Goal: Check status: Check status

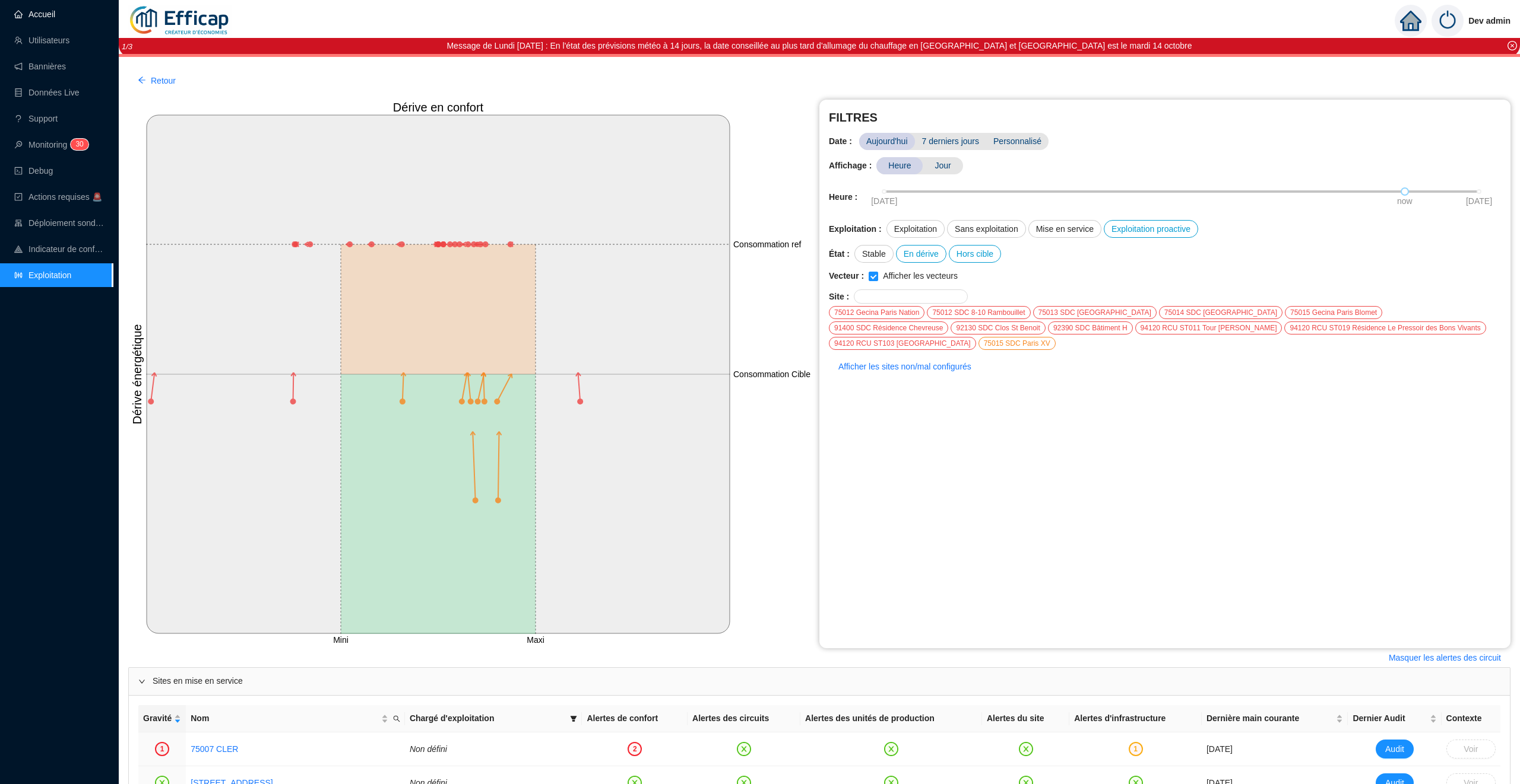
click at [50, 14] on link "Accueil" at bounding box center [35, 15] width 41 height 10
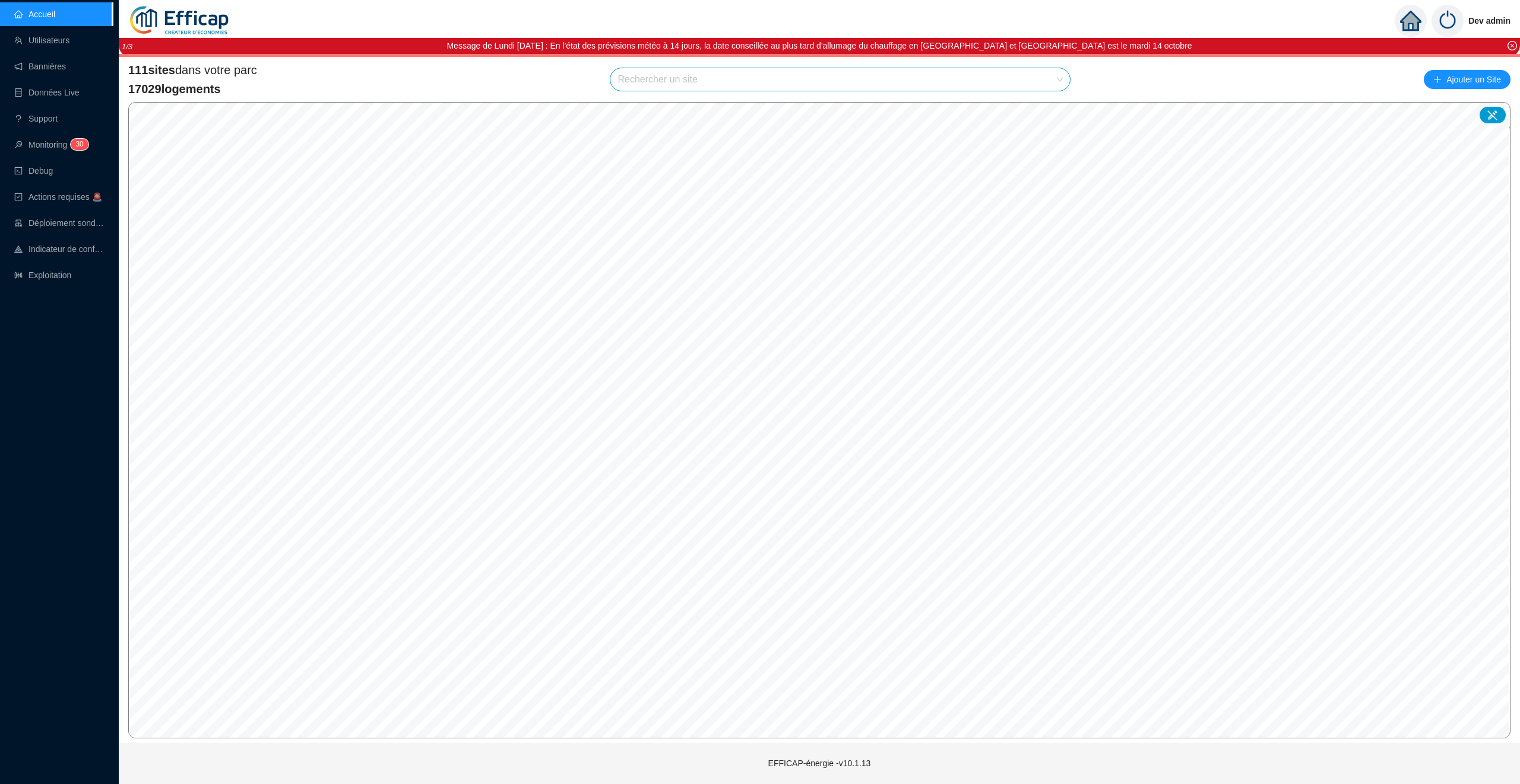
click at [778, 92] on div "111 sites dans votre parc 17029 logements Rechercher un site Ajouter un Site" at bounding box center [819, 79] width 1382 height 36
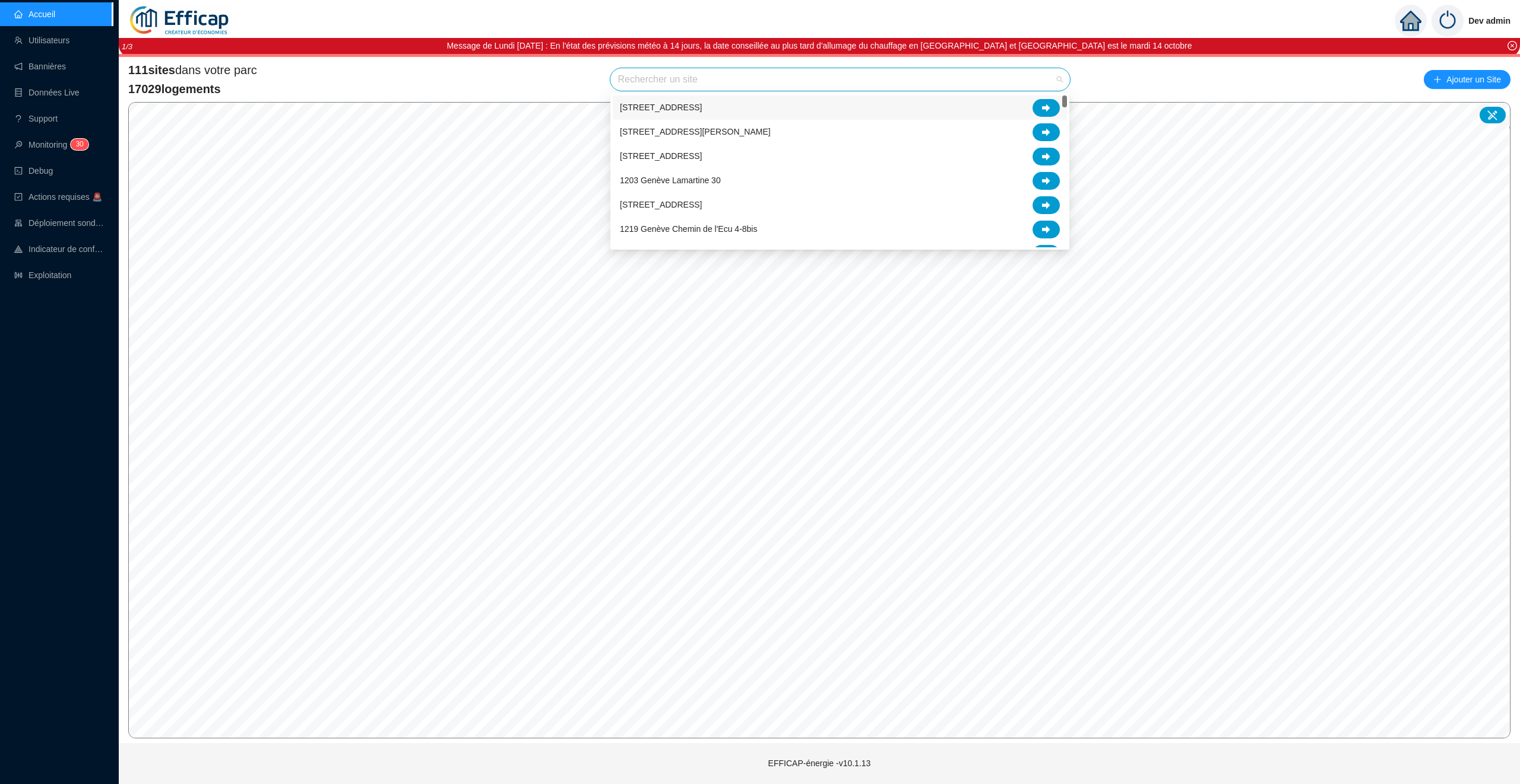
click at [778, 86] on input "search" at bounding box center [835, 79] width 435 height 22
type input "oran"
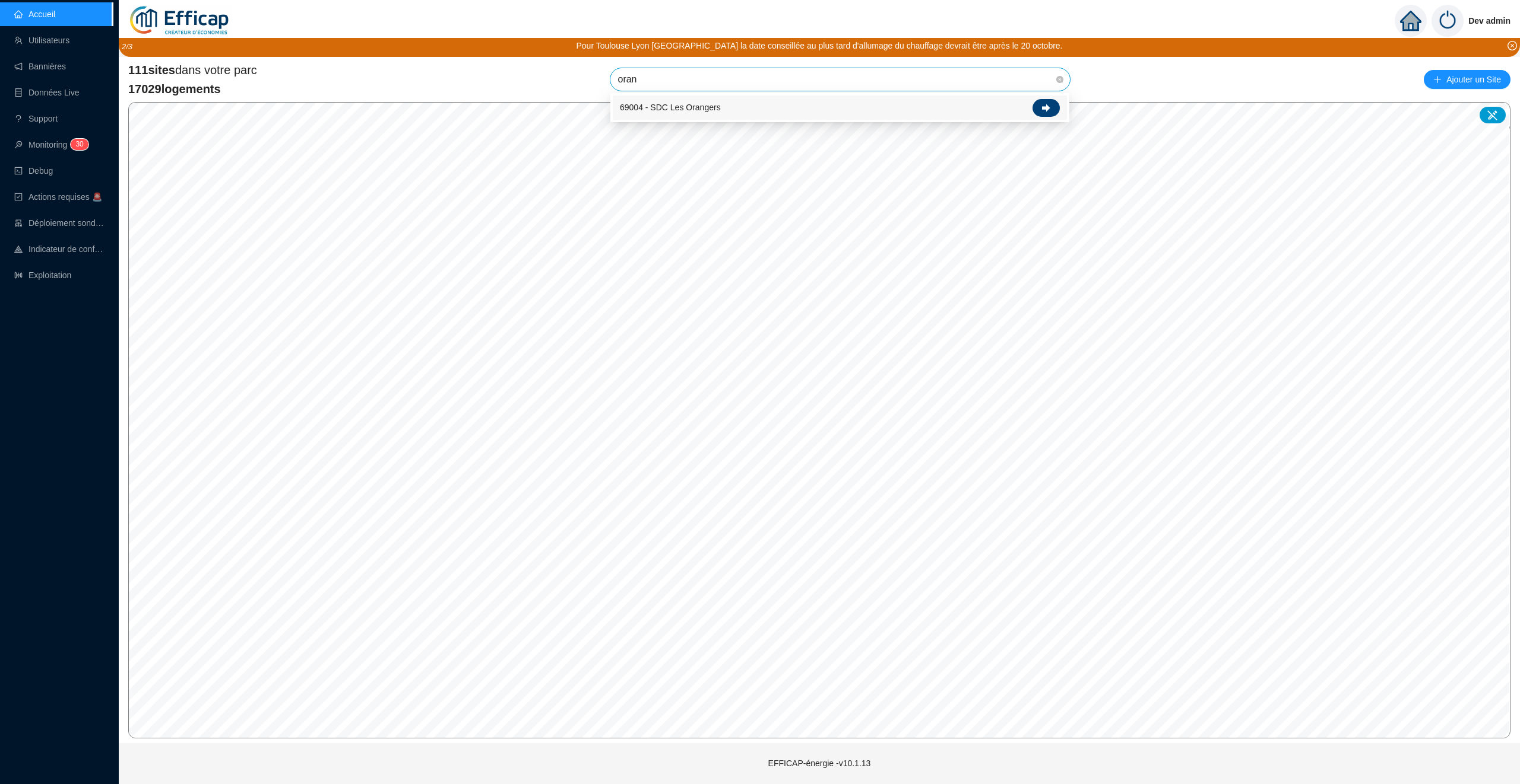
click at [1045, 106] on icon at bounding box center [1045, 108] width 9 height 8
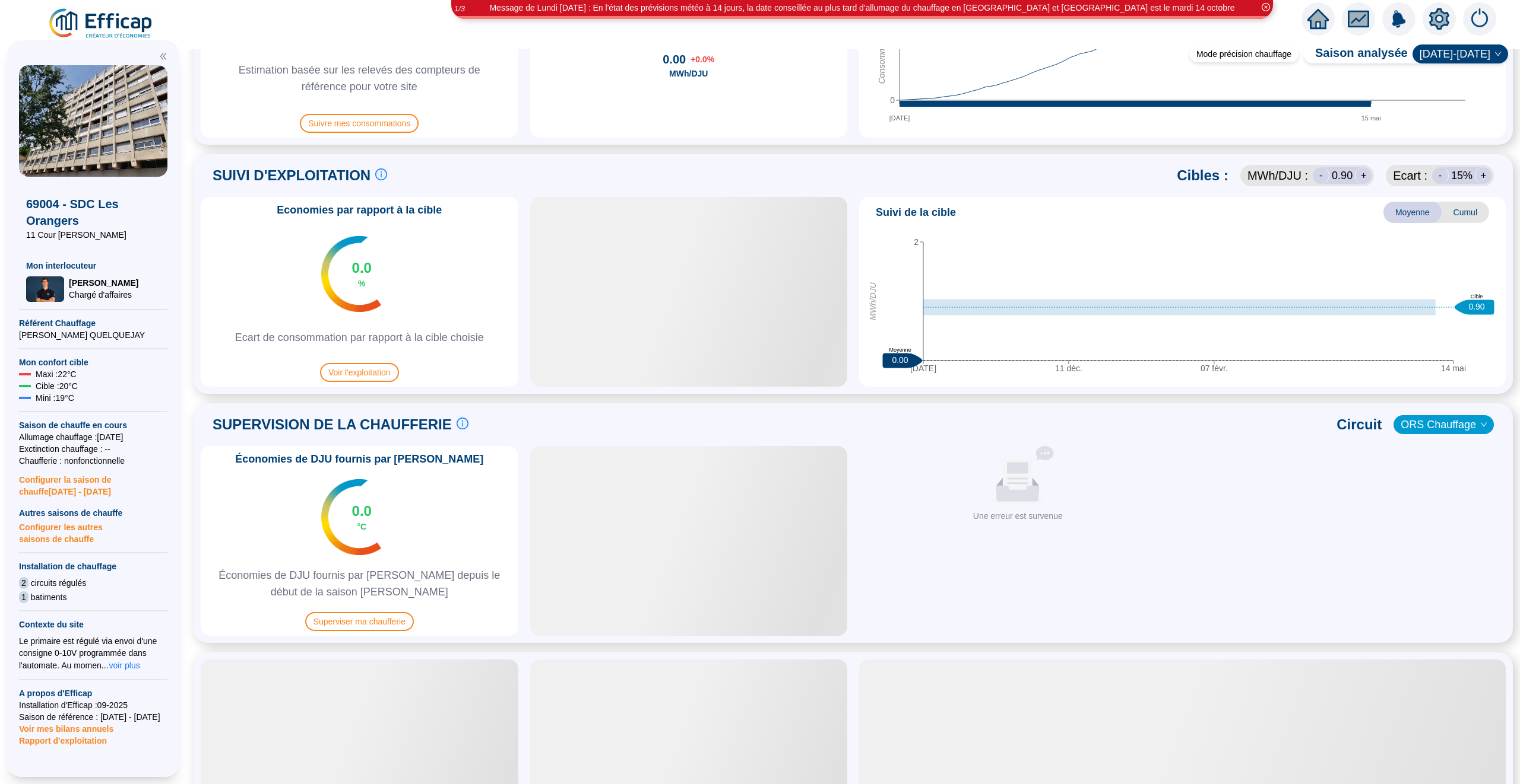
scroll to position [528, 0]
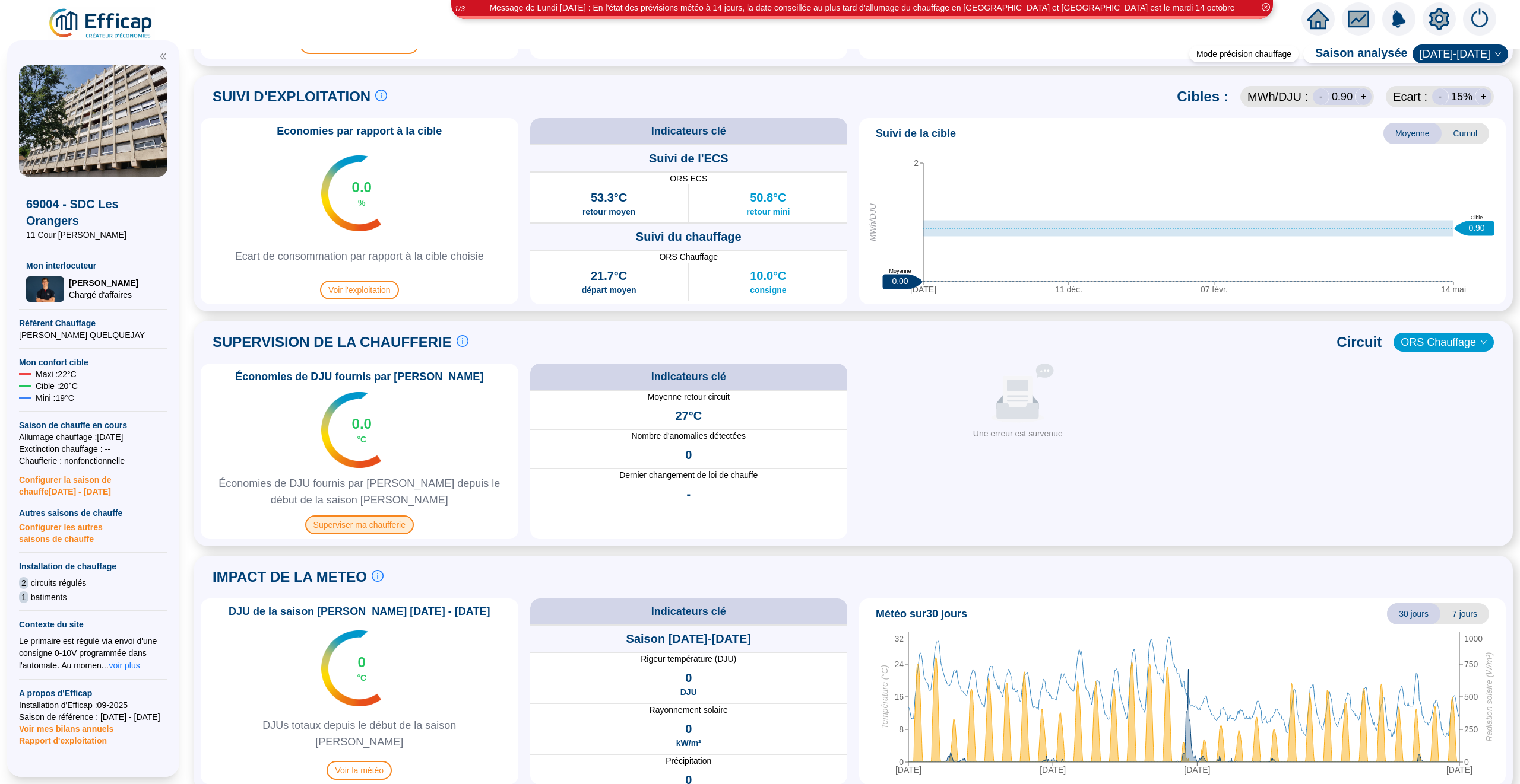
click at [365, 527] on span "Superviser ma chaufferie" at bounding box center [359, 524] width 108 height 19
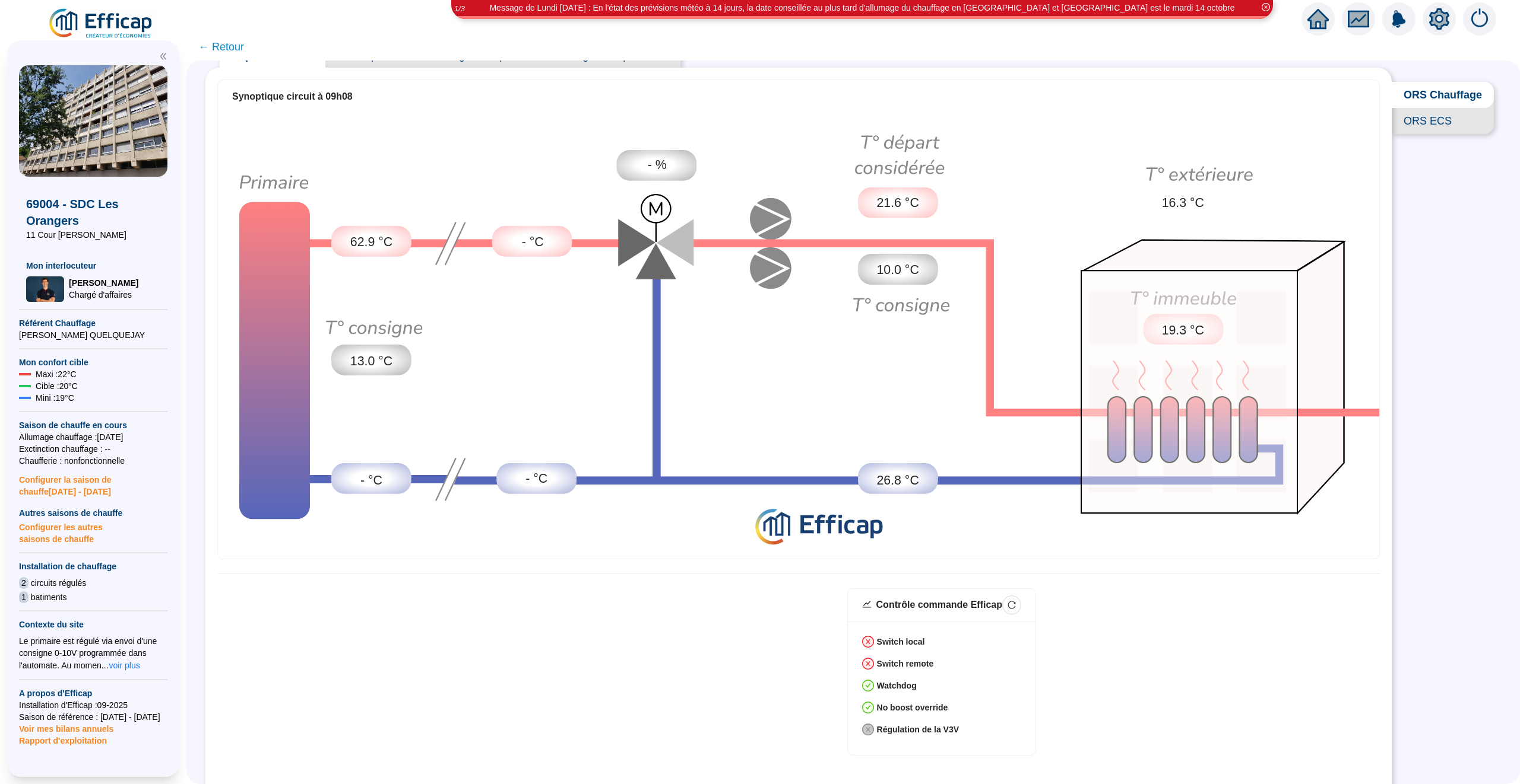
scroll to position [34, 0]
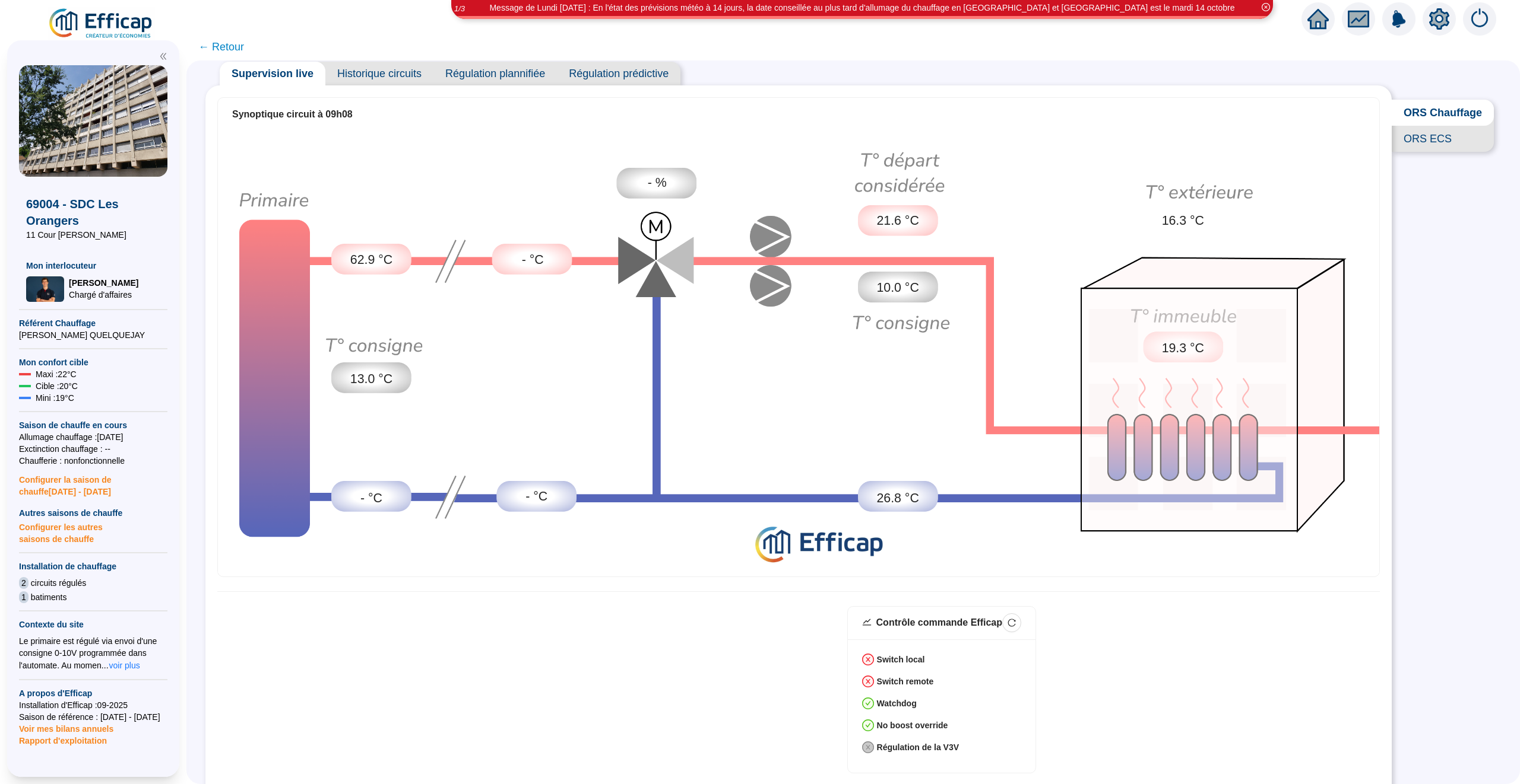
click at [1423, 141] on span "ORS ECS" at bounding box center [1442, 138] width 102 height 26
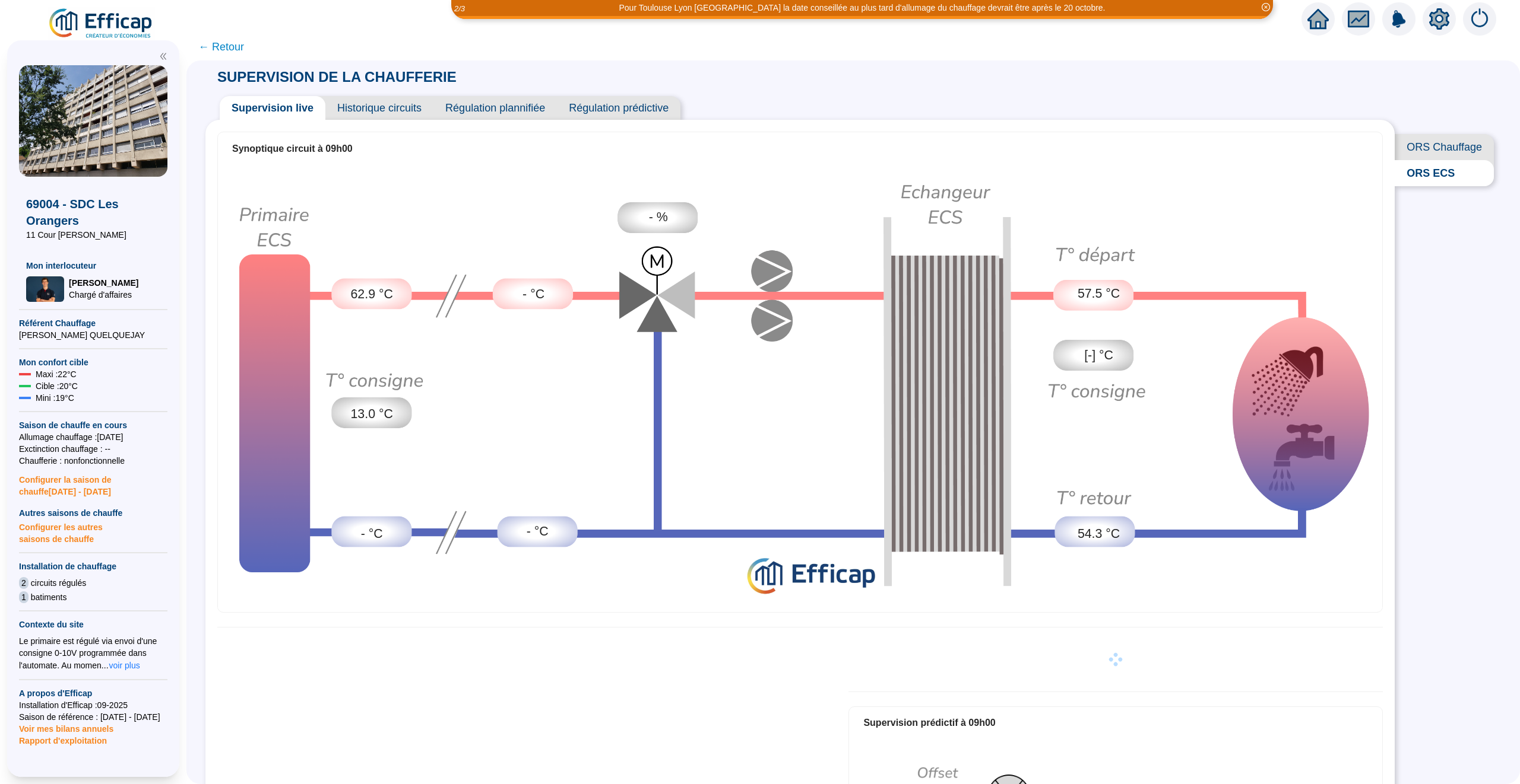
click at [233, 42] on span "← Retour" at bounding box center [220, 47] width 46 height 17
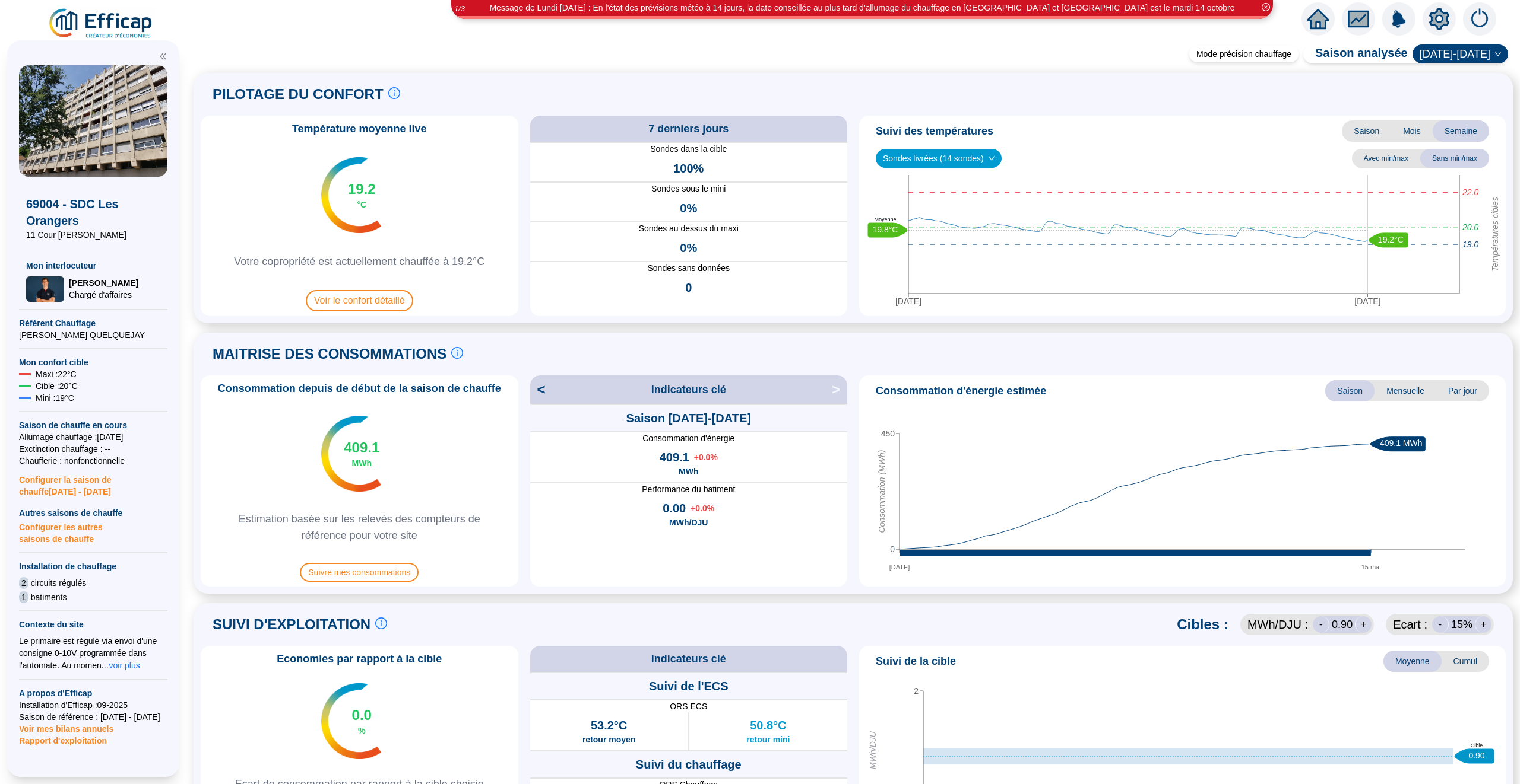
click at [1323, 13] on icon "home" at bounding box center [1318, 19] width 21 height 21
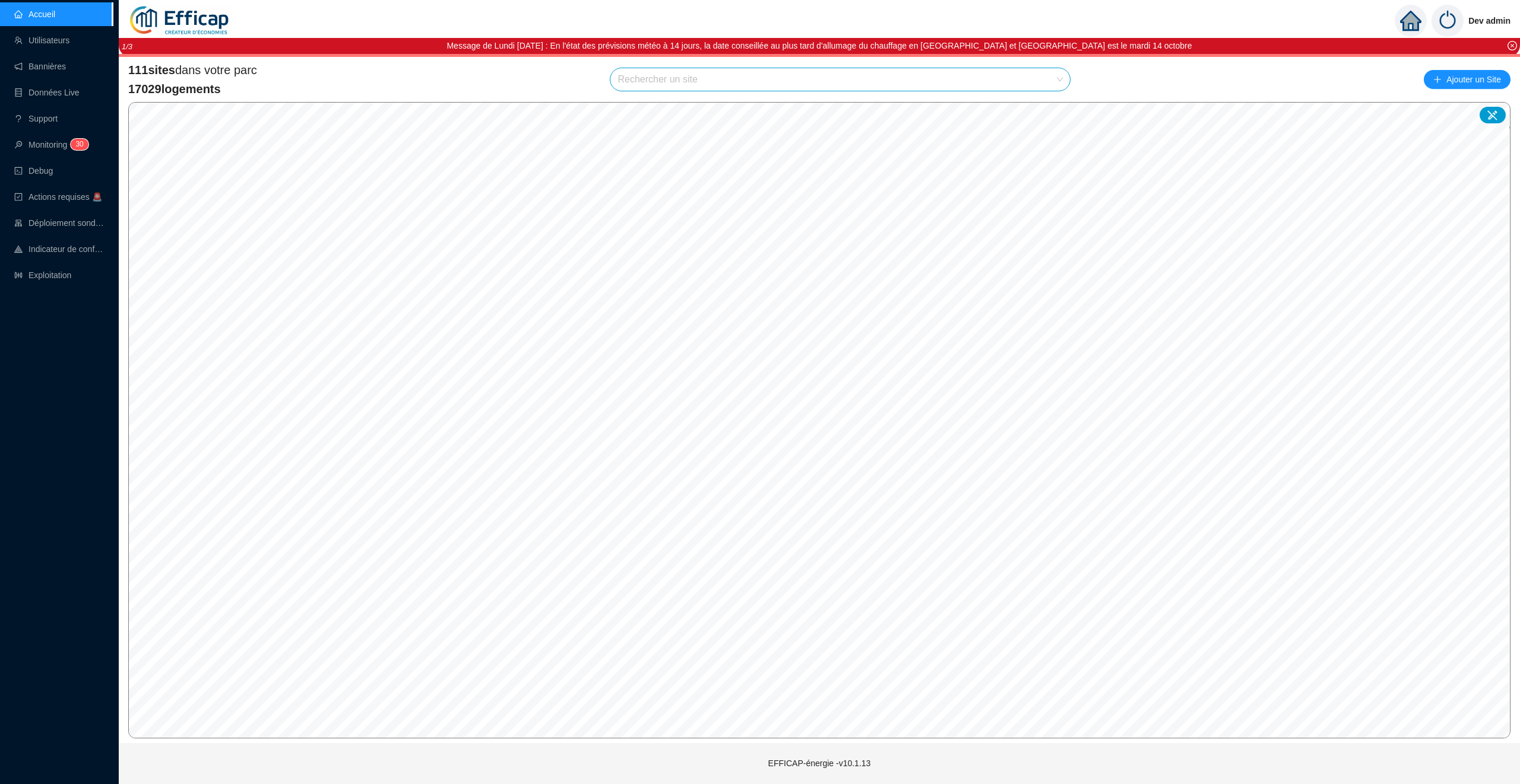
click at [48, 290] on div "Accueil Utilisateurs Bannières Données Live Support Monitoring 3 0 Debug Action…" at bounding box center [57, 392] width 113 height 784
click at [51, 280] on link "Exploitation" at bounding box center [43, 276] width 57 height 10
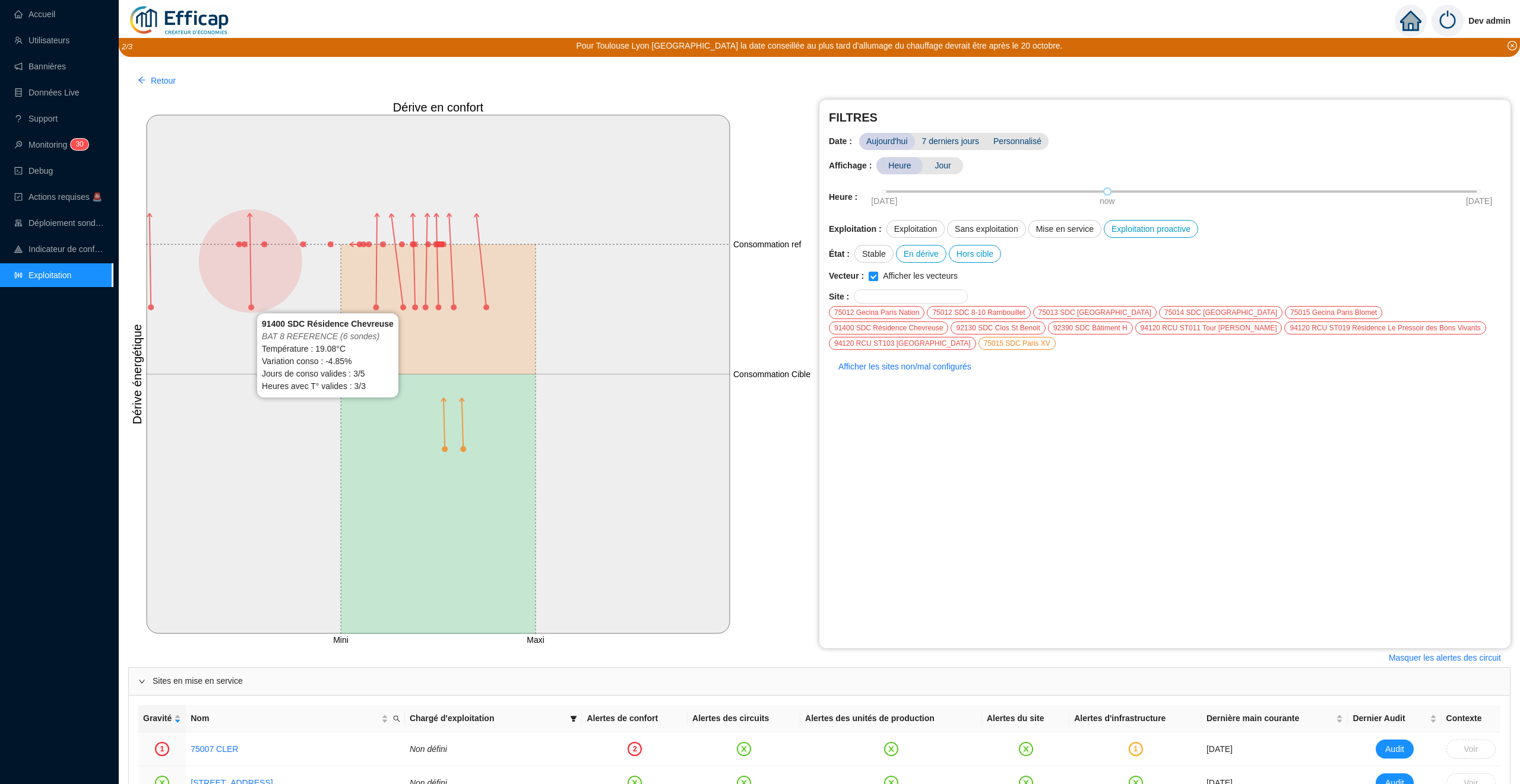
click at [251, 306] on circle at bounding box center [251, 308] width 6 height 6
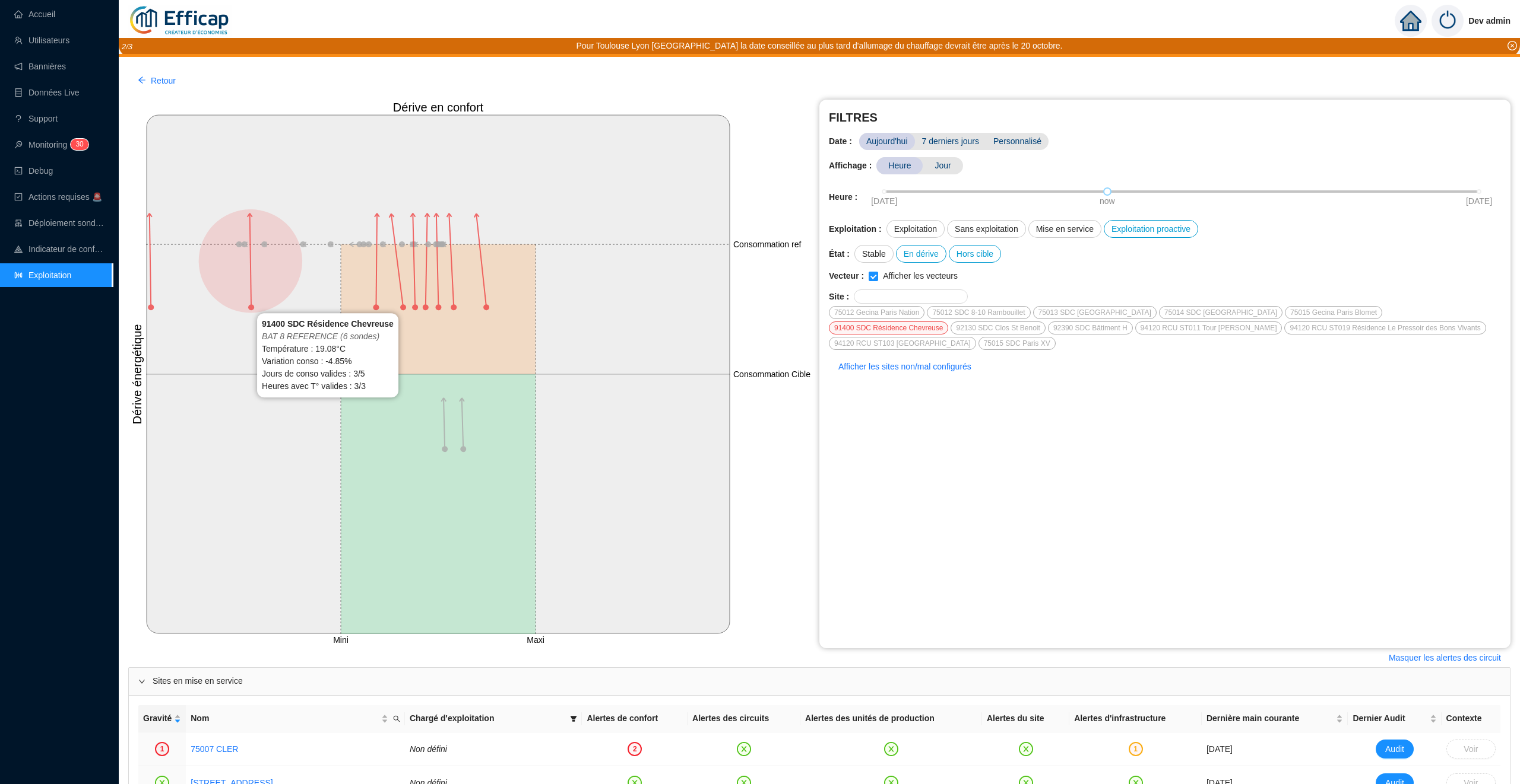
click at [251, 306] on circle at bounding box center [251, 308] width 6 height 6
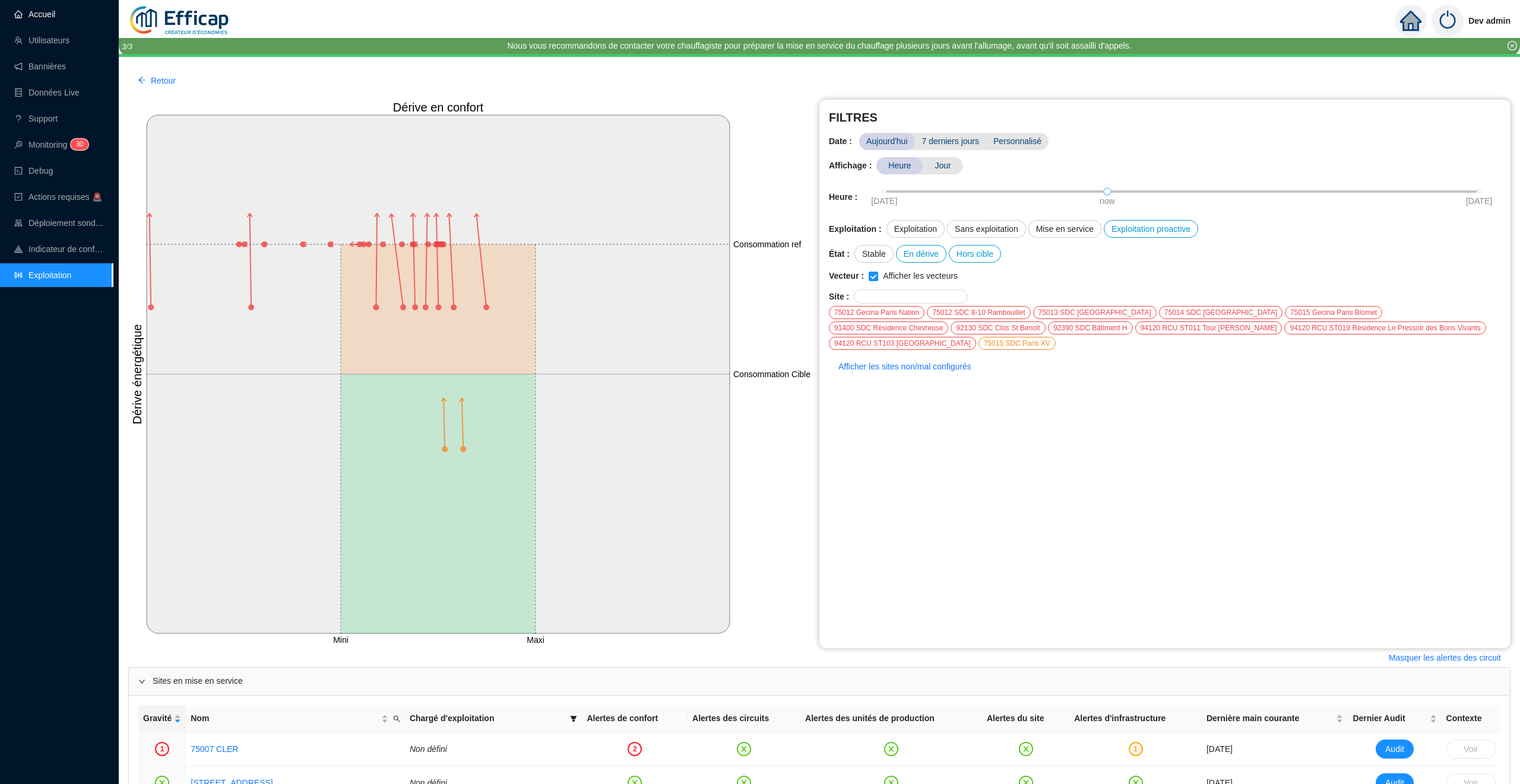
click at [47, 10] on link "Accueil" at bounding box center [35, 15] width 41 height 10
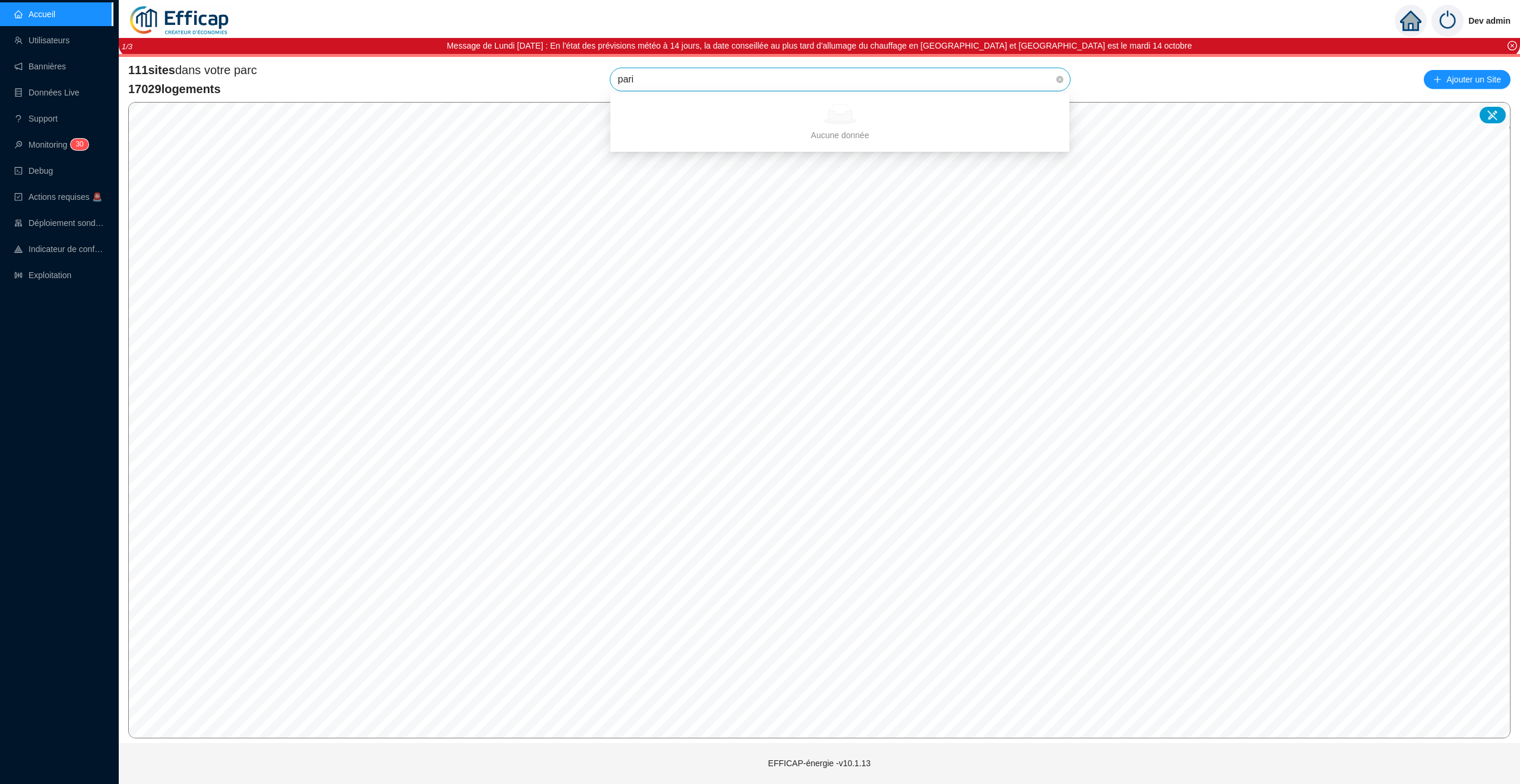
type input "[GEOGRAPHIC_DATA]"
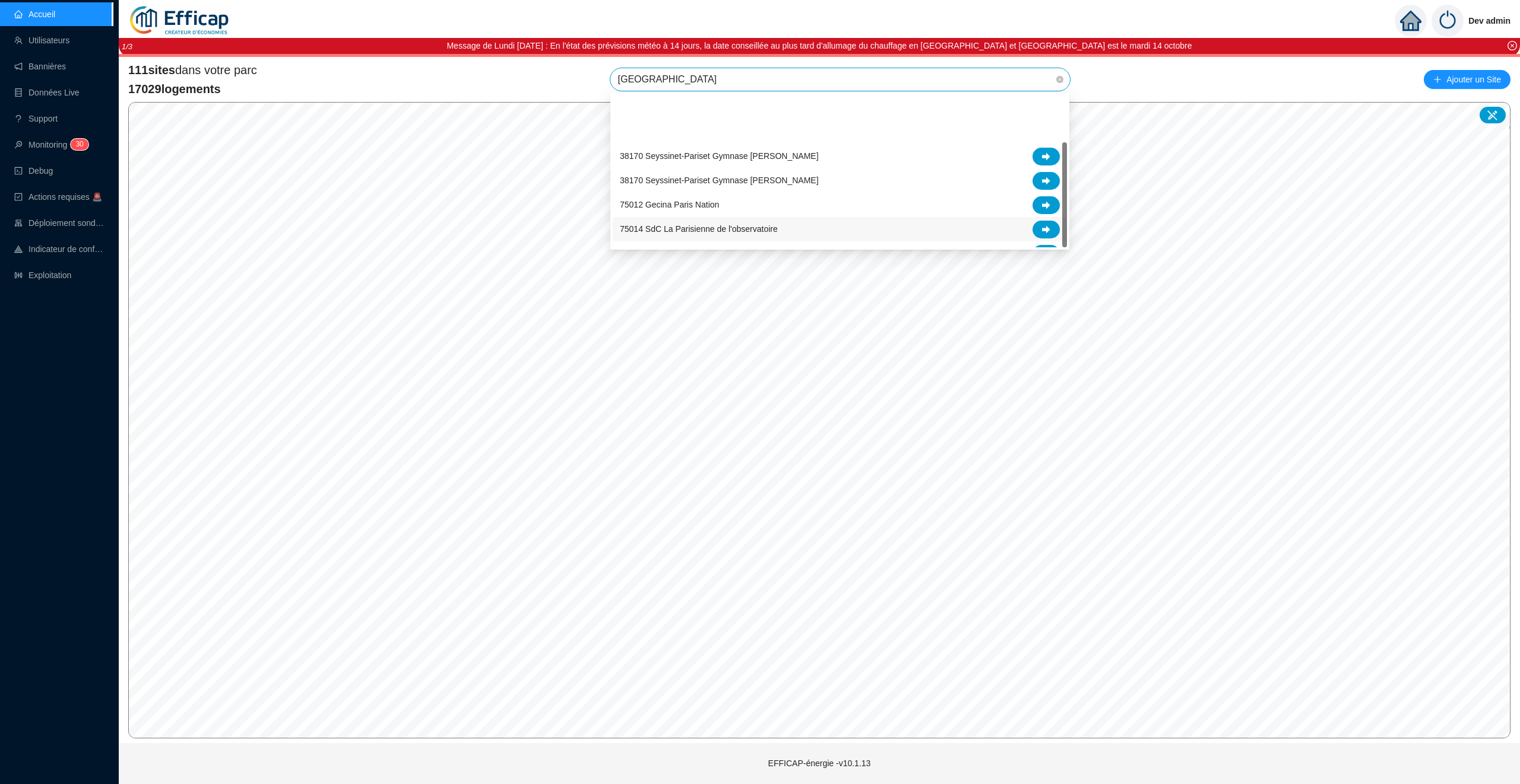
scroll to position [67, 0]
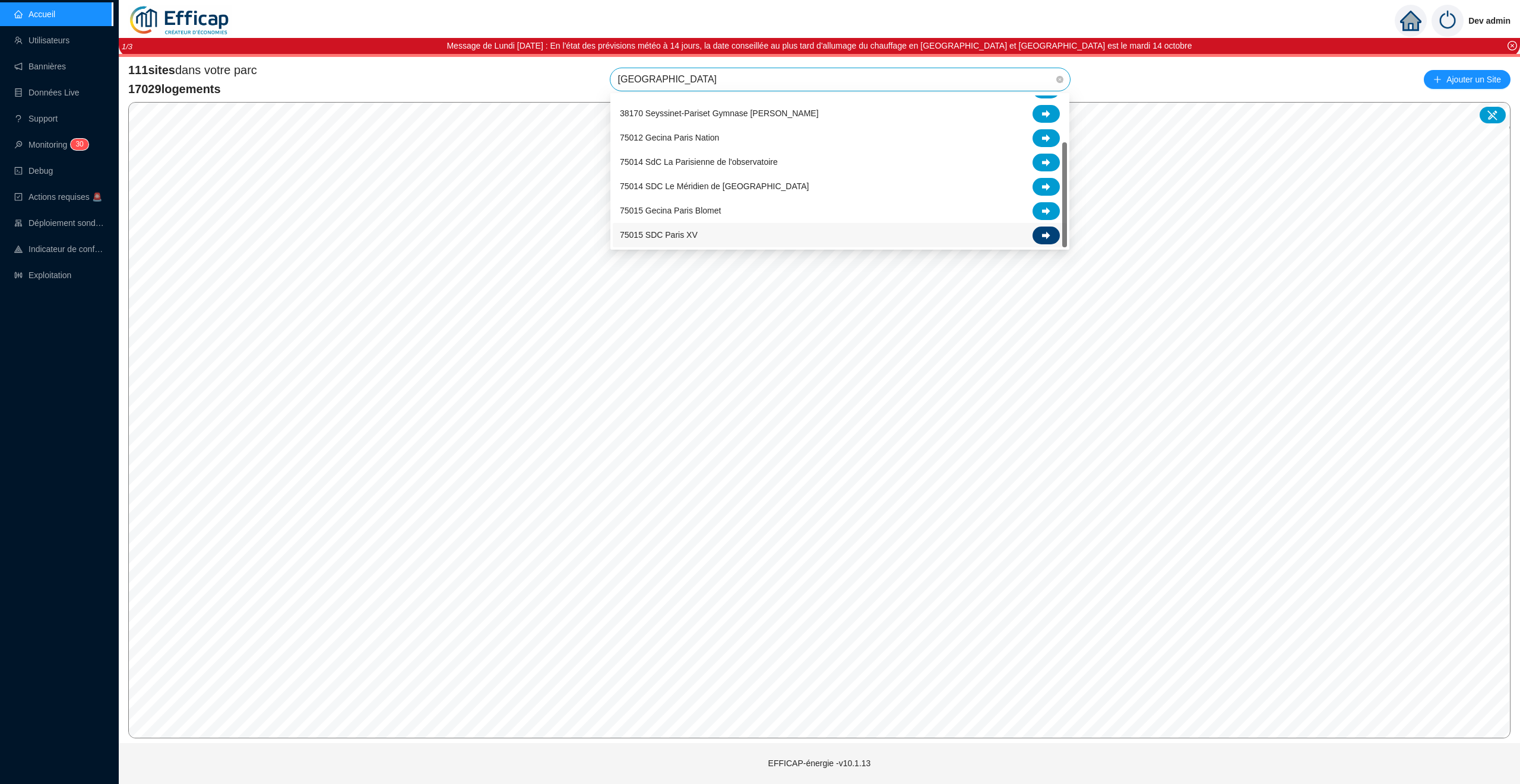
click at [1055, 240] on div at bounding box center [1045, 236] width 27 height 18
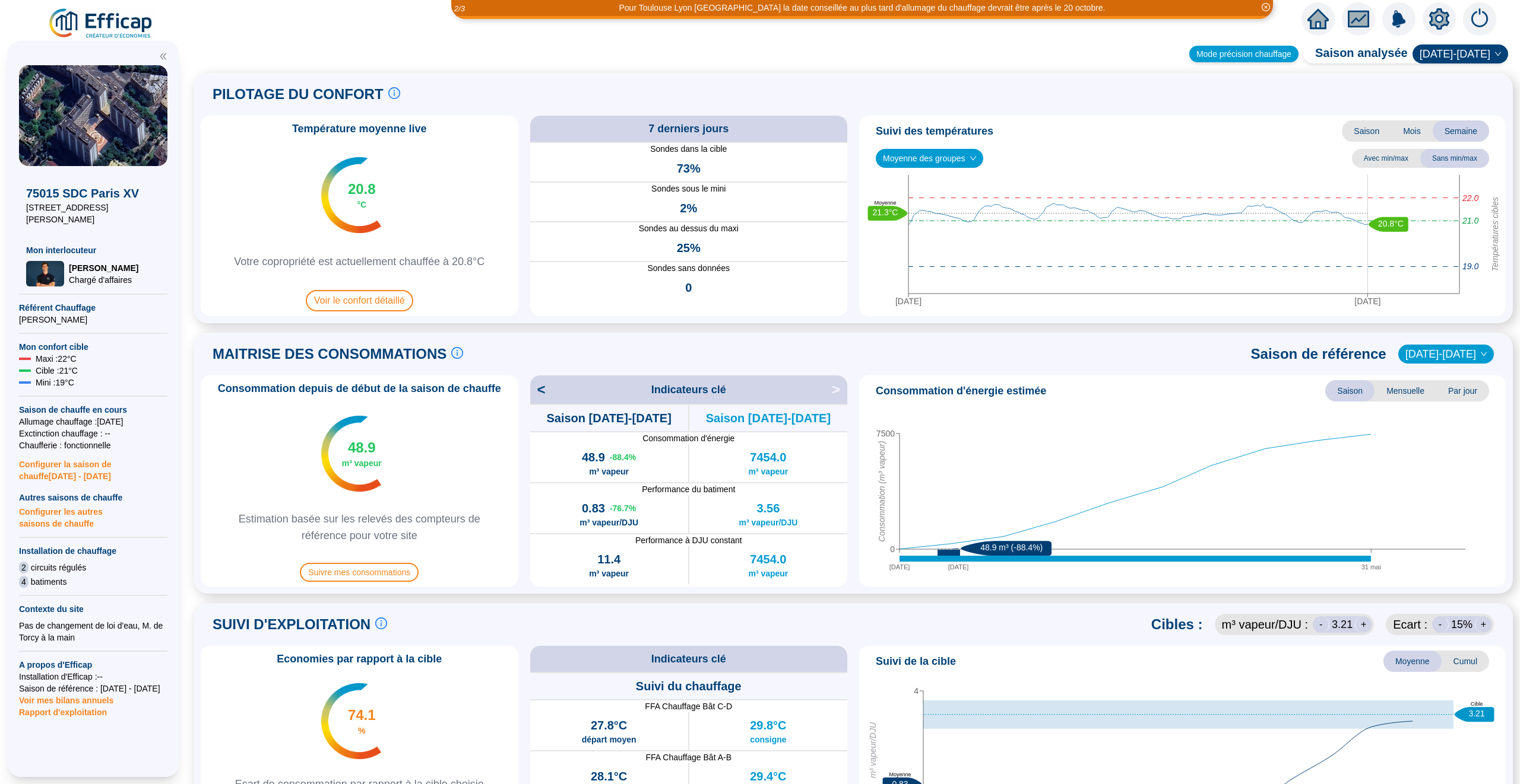
click at [1254, 51] on div "Mode précision chauffage" at bounding box center [1243, 54] width 109 height 17
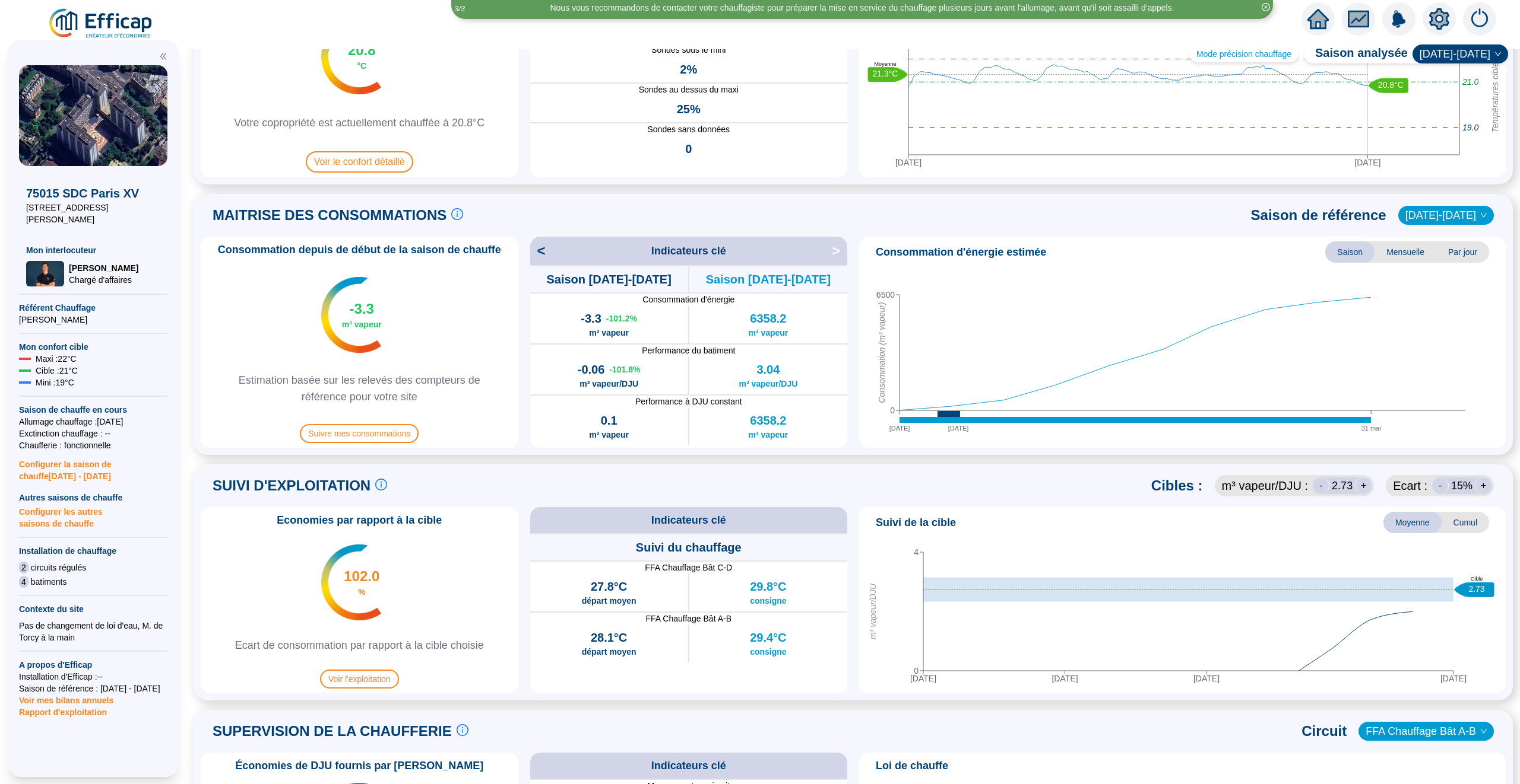
scroll to position [156, 0]
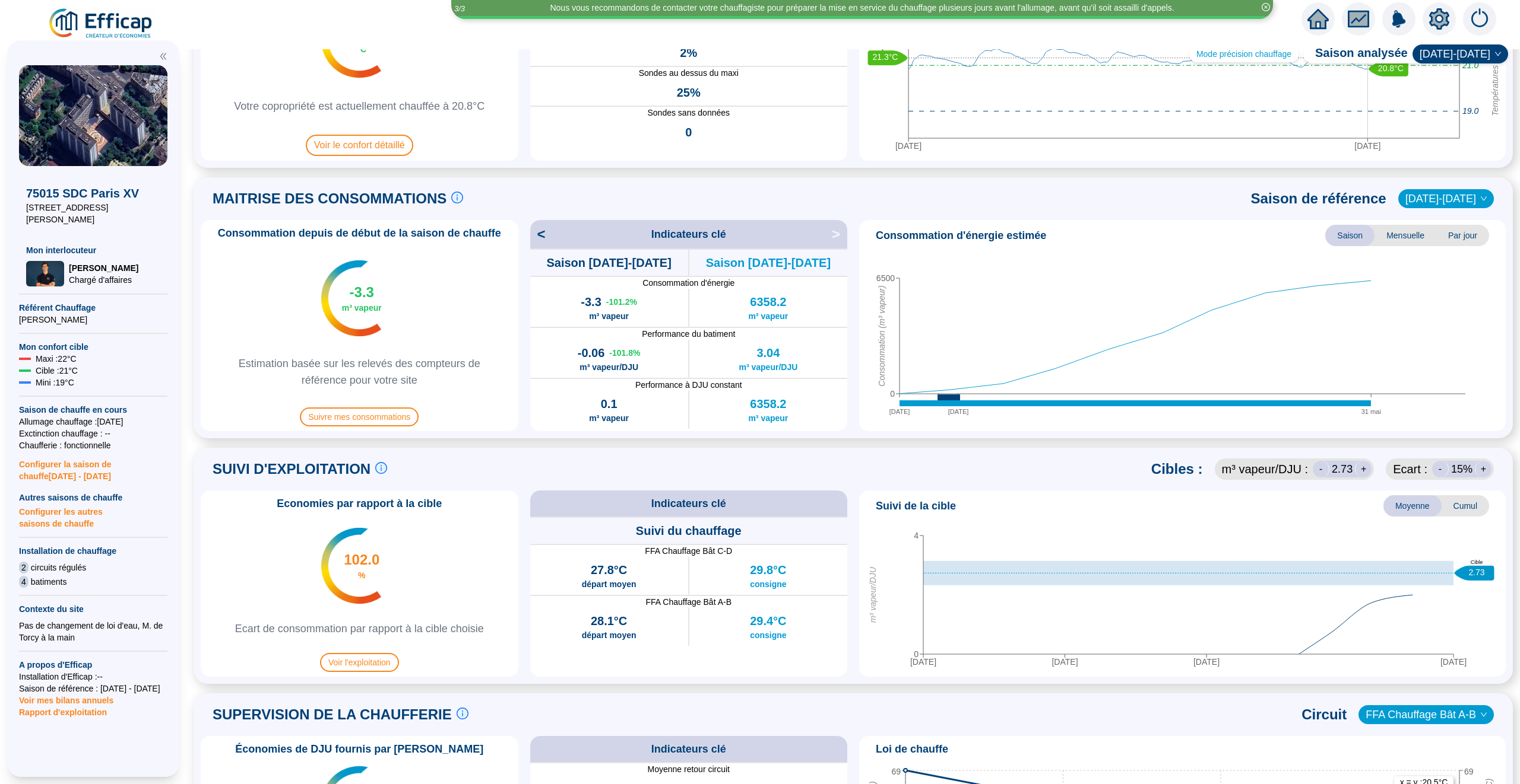
drag, startPoint x: 1232, startPoint y: 56, endPoint x: 1125, endPoint y: 204, distance: 182.6
click at [1232, 56] on div "Mode précision chauffage" at bounding box center [1243, 54] width 109 height 17
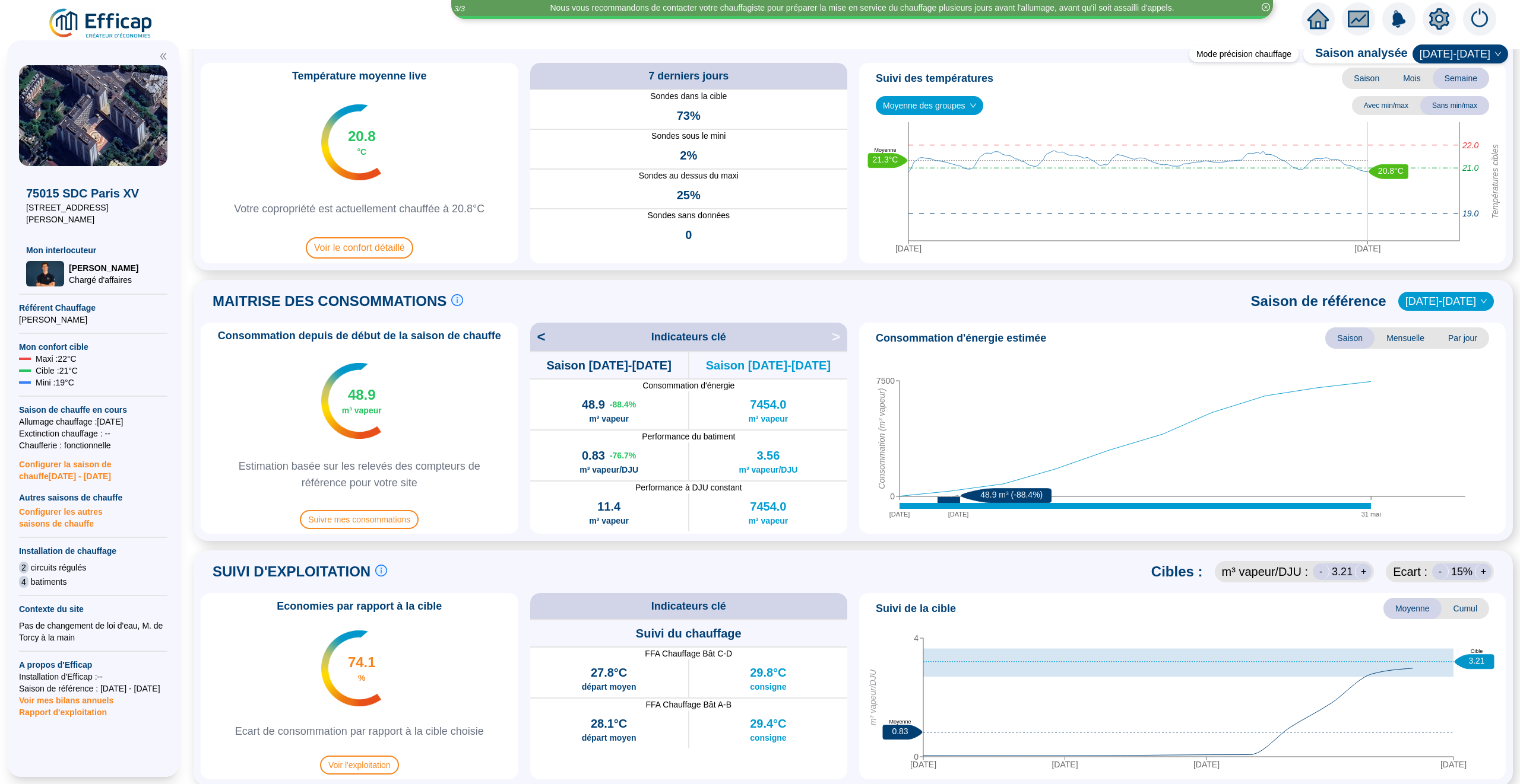
scroll to position [0, 0]
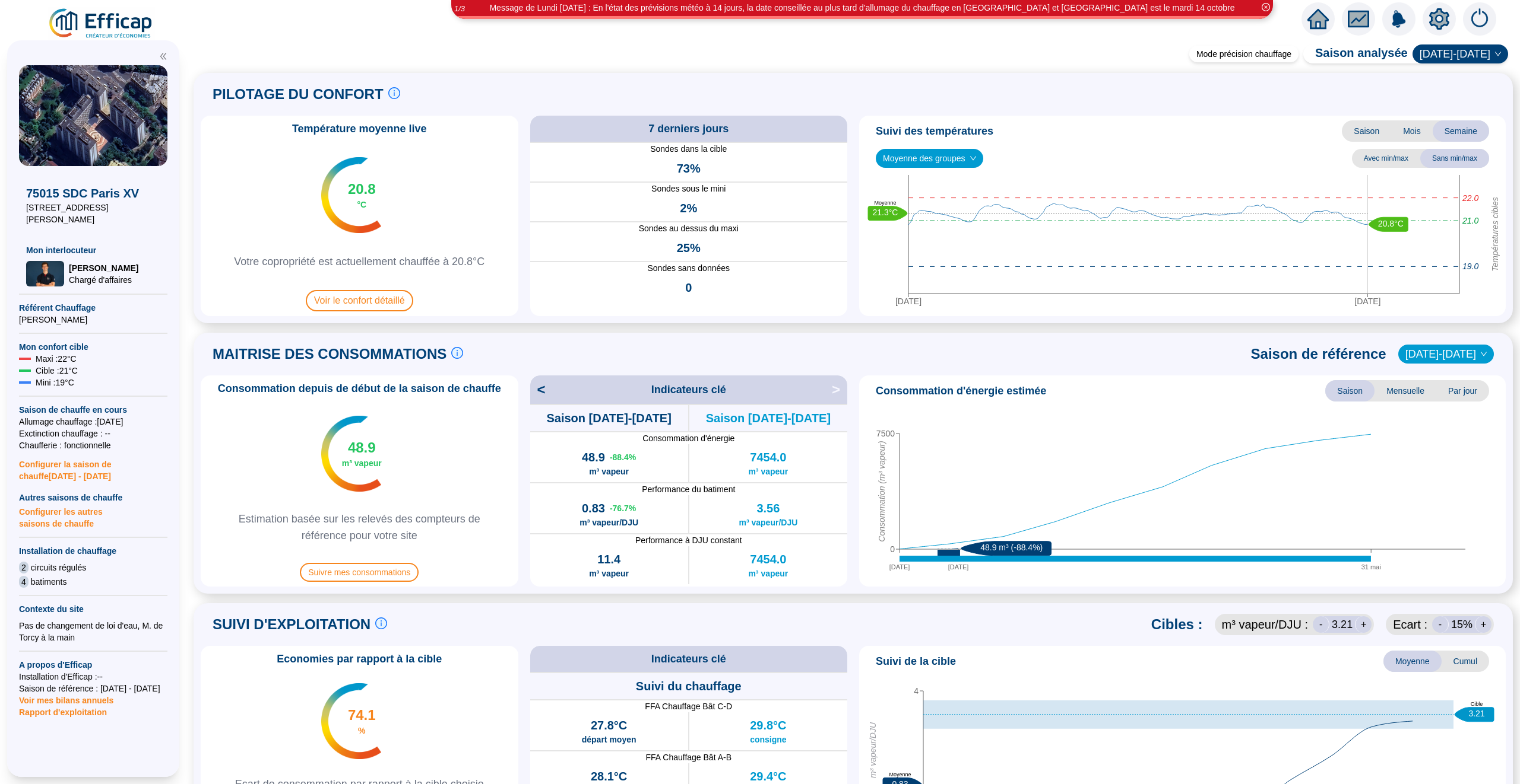
click at [1368, 128] on span "Saison" at bounding box center [1366, 131] width 50 height 21
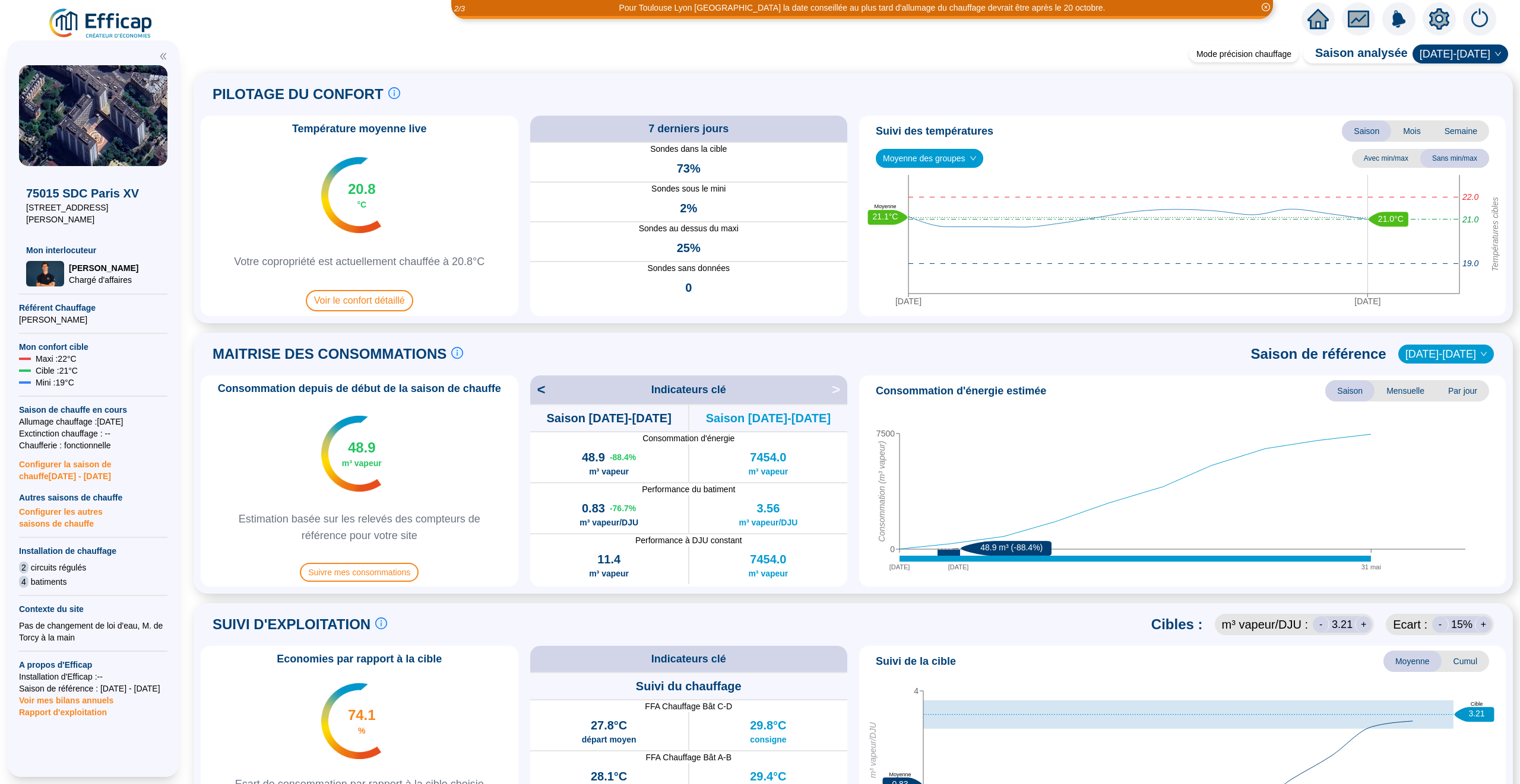
click at [1456, 127] on span "Semaine" at bounding box center [1461, 131] width 57 height 21
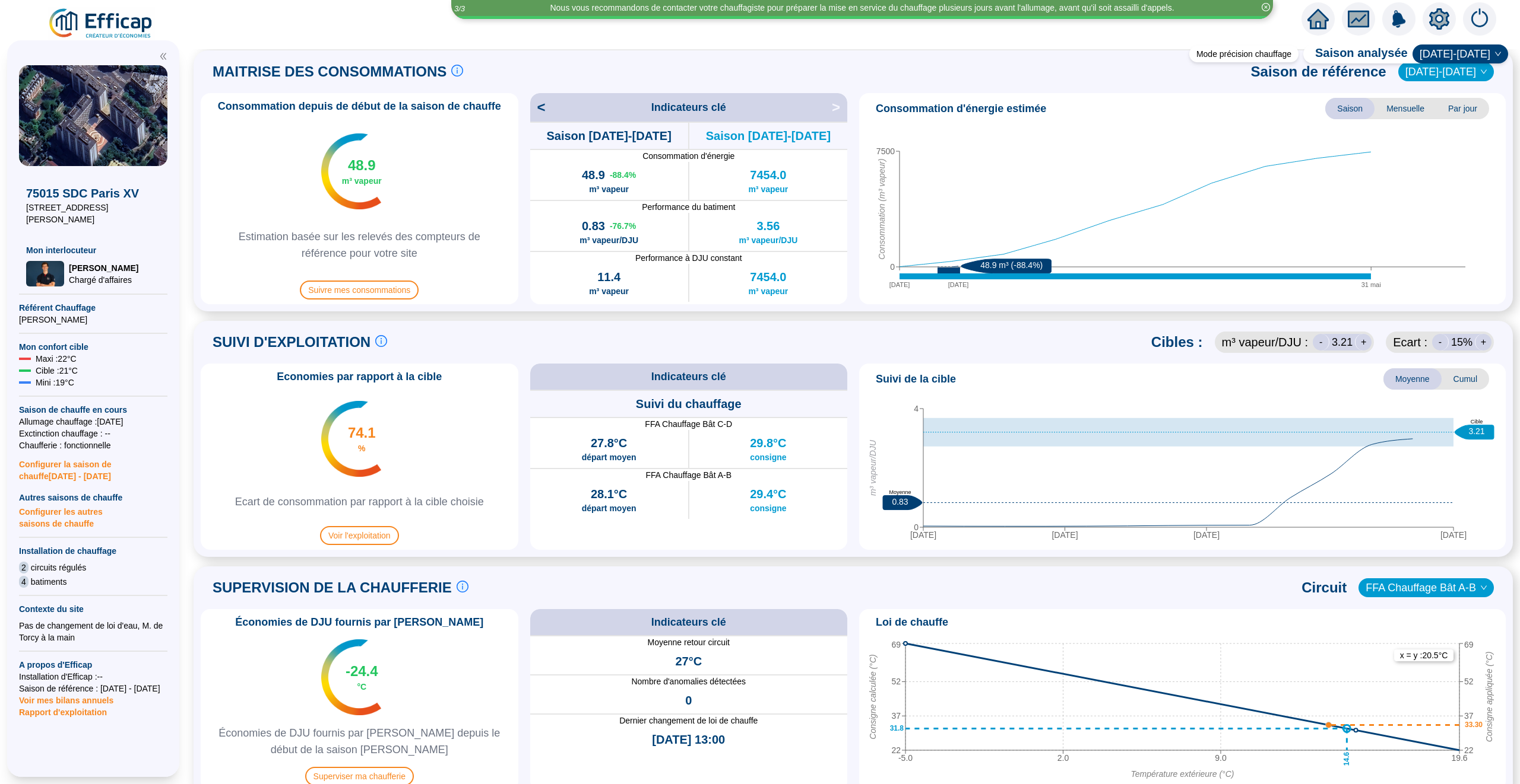
scroll to position [233, 0]
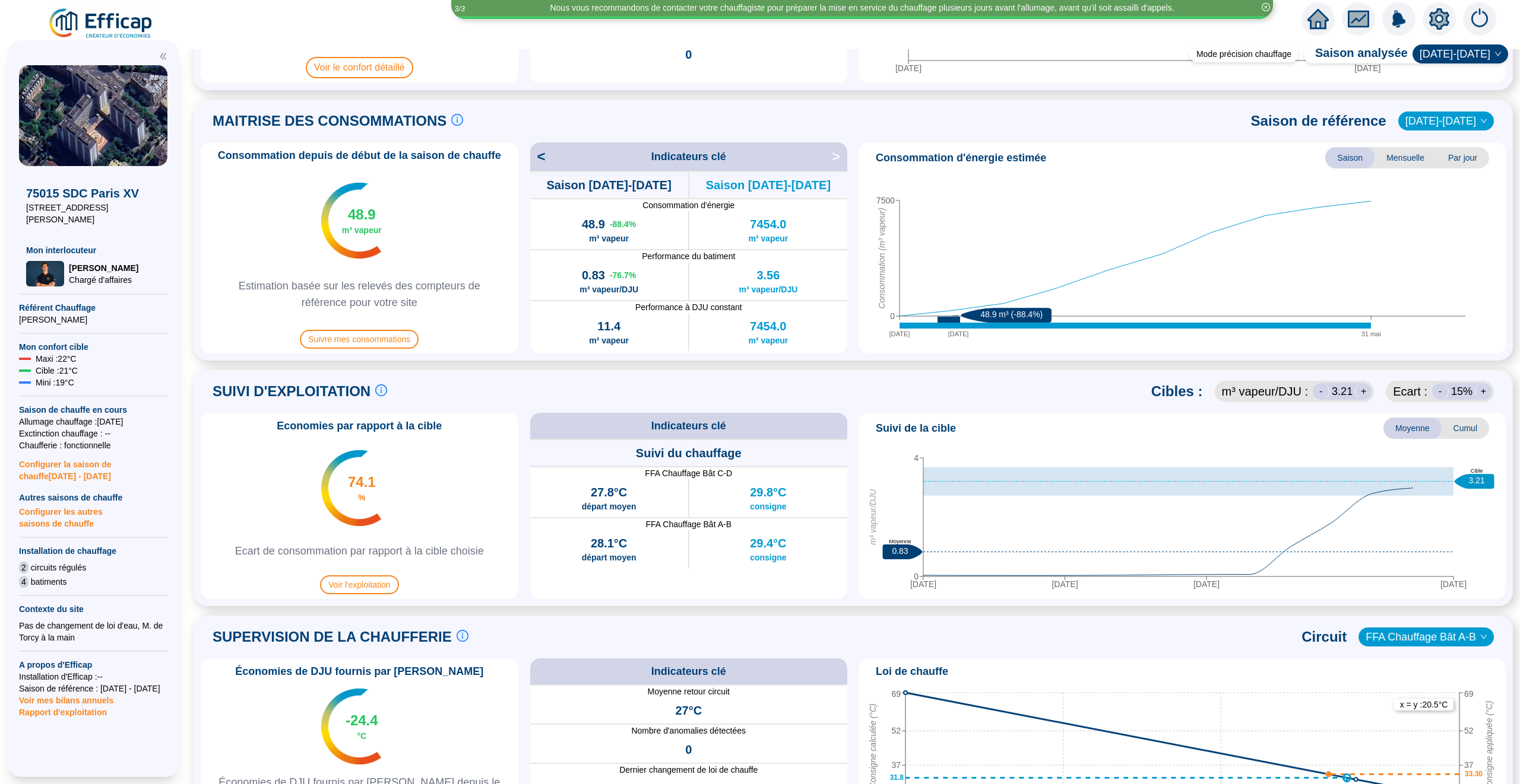
click at [938, 327] on icon at bounding box center [1135, 325] width 472 height 6
click at [961, 311] on circle at bounding box center [962, 309] width 5 height 5
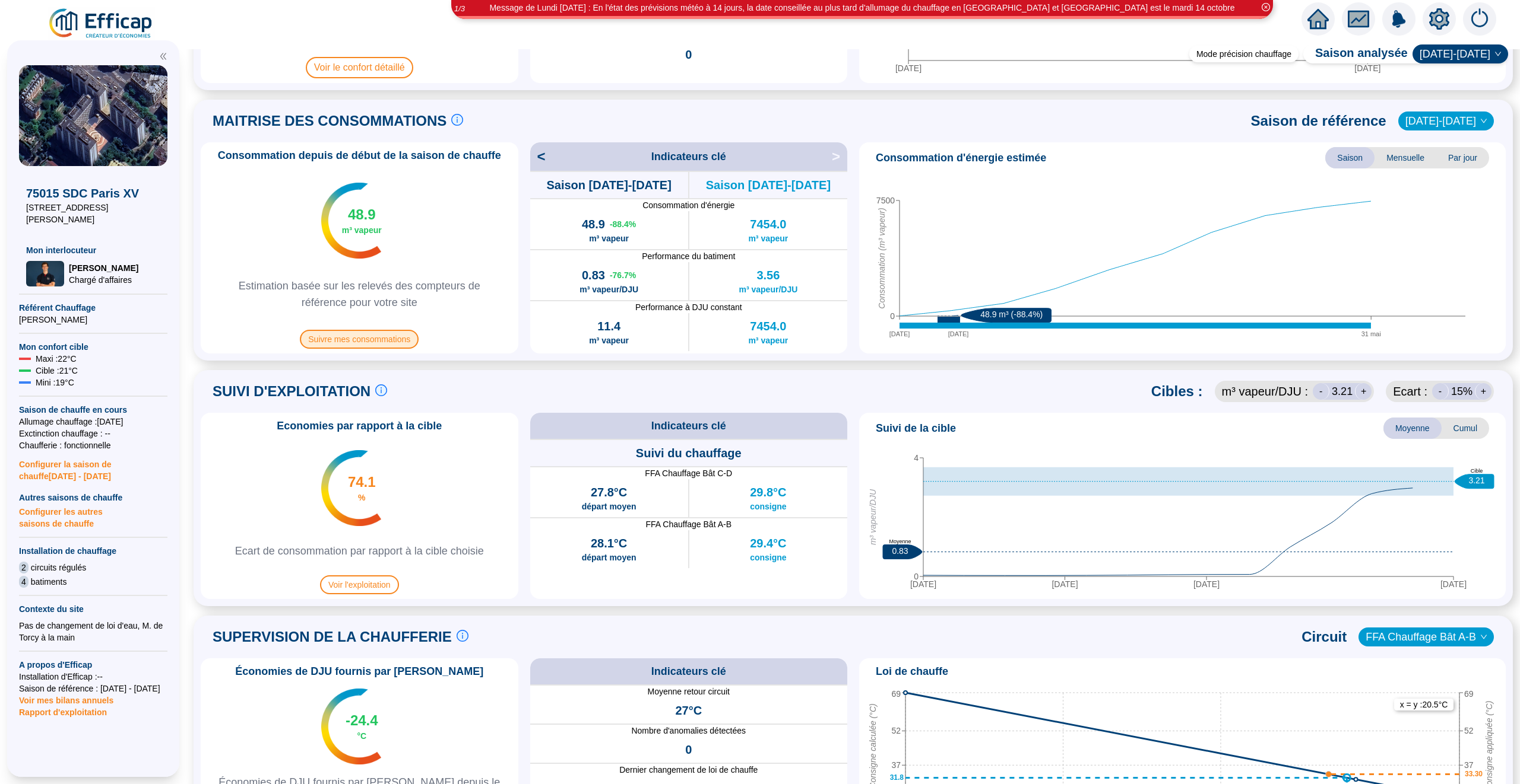
click at [360, 346] on span "Suivre mes consommations" at bounding box center [360, 339] width 119 height 19
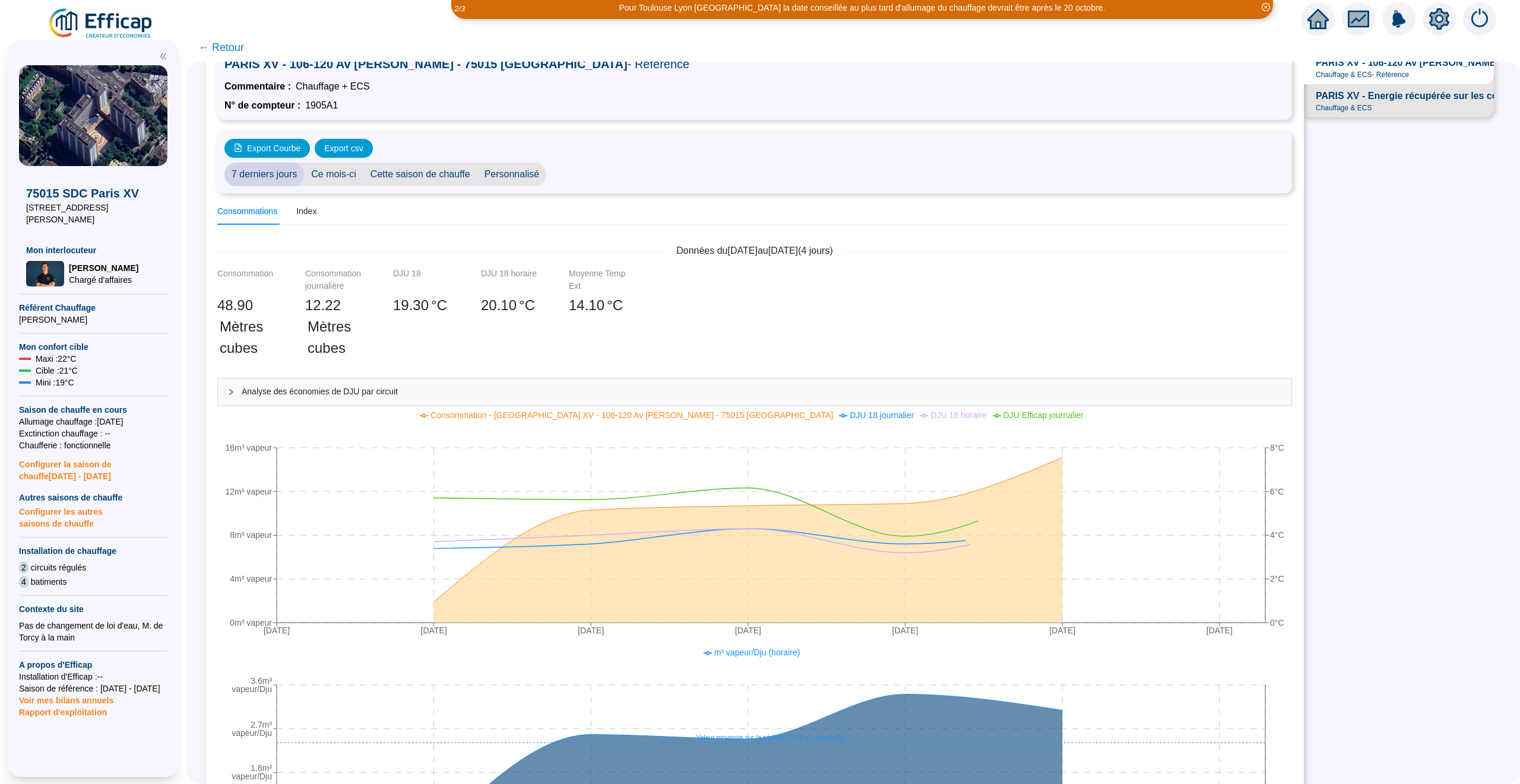
scroll to position [70, 0]
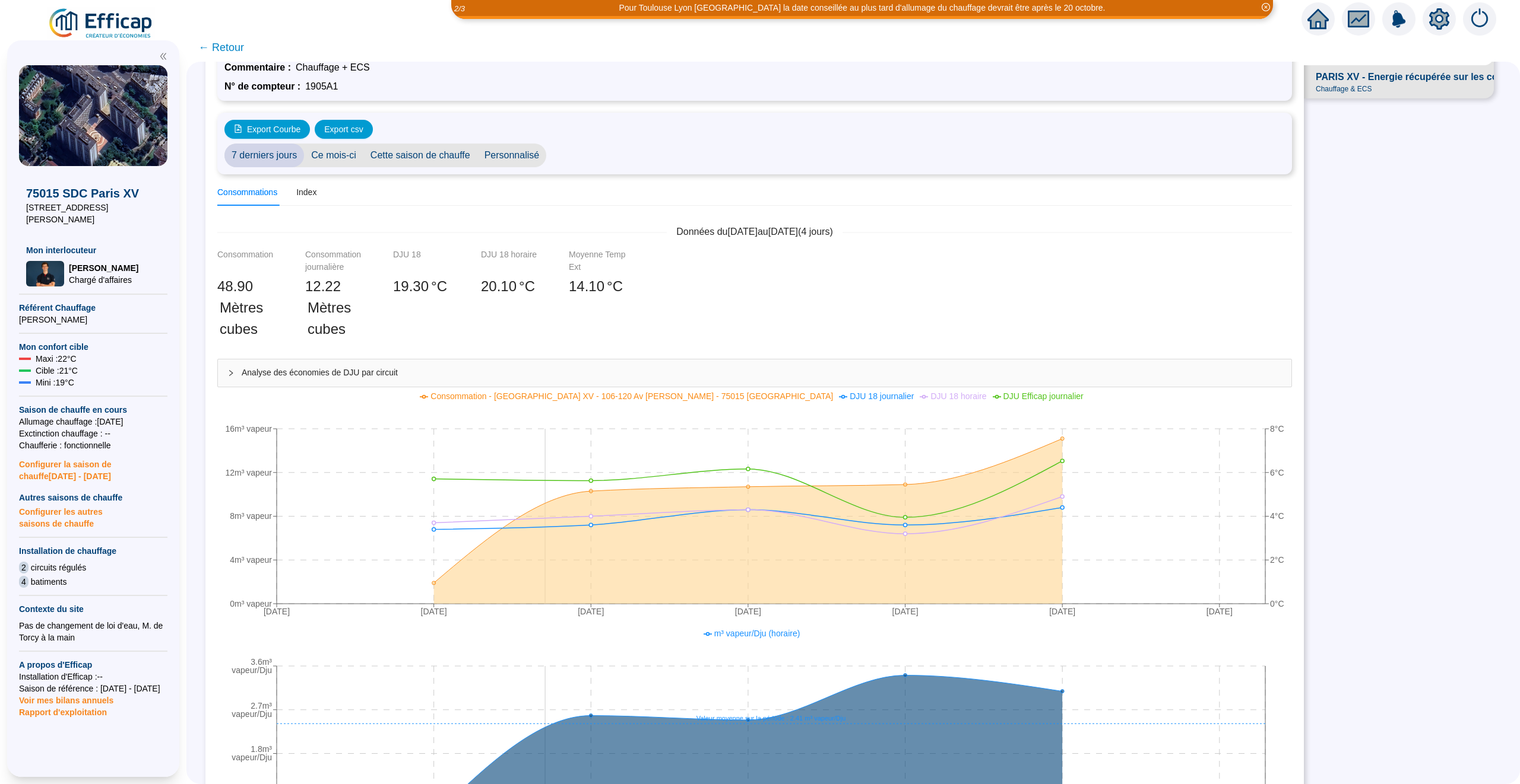
click at [561, 504] on icon at bounding box center [747, 521] width 628 height 165
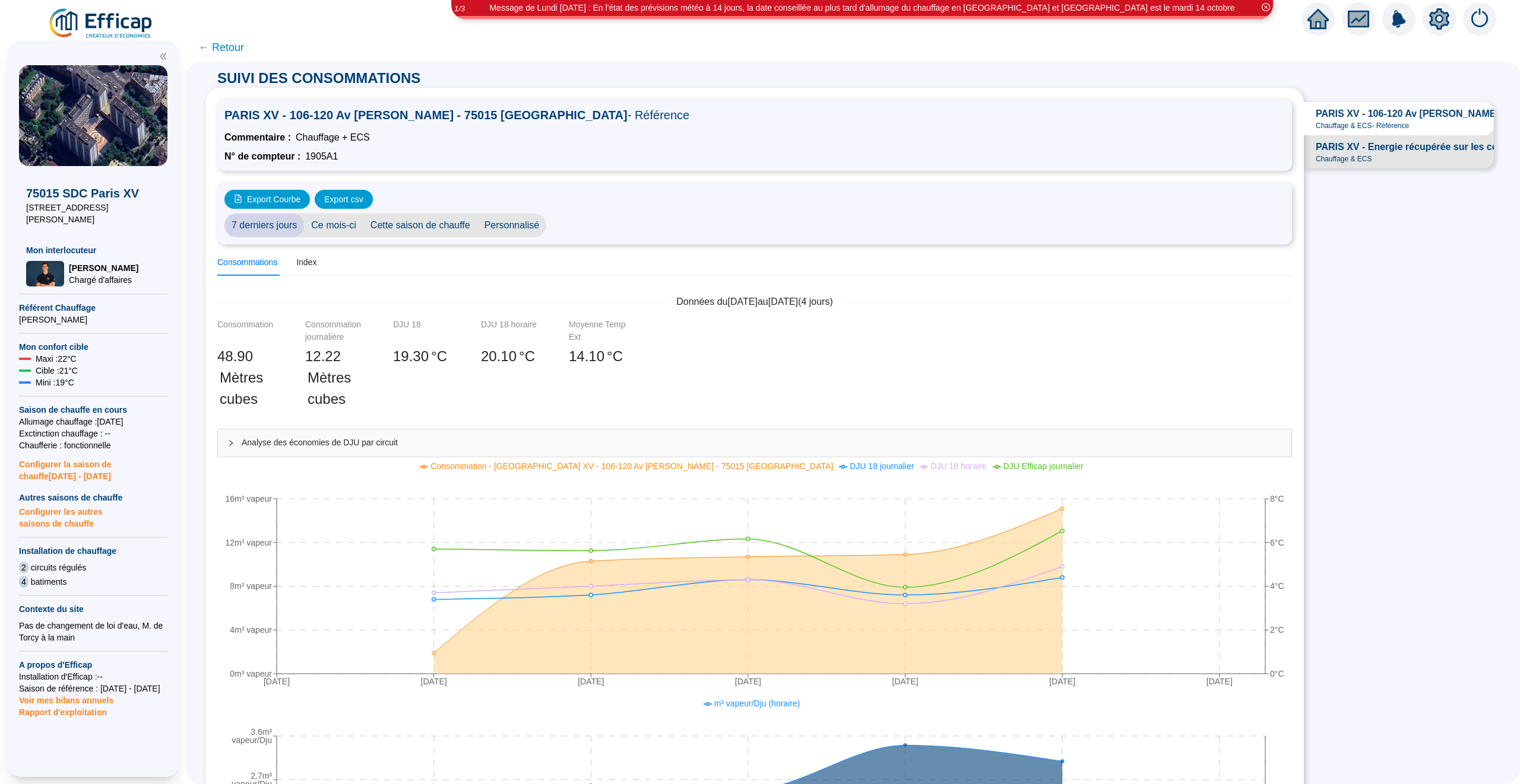
scroll to position [5, 0]
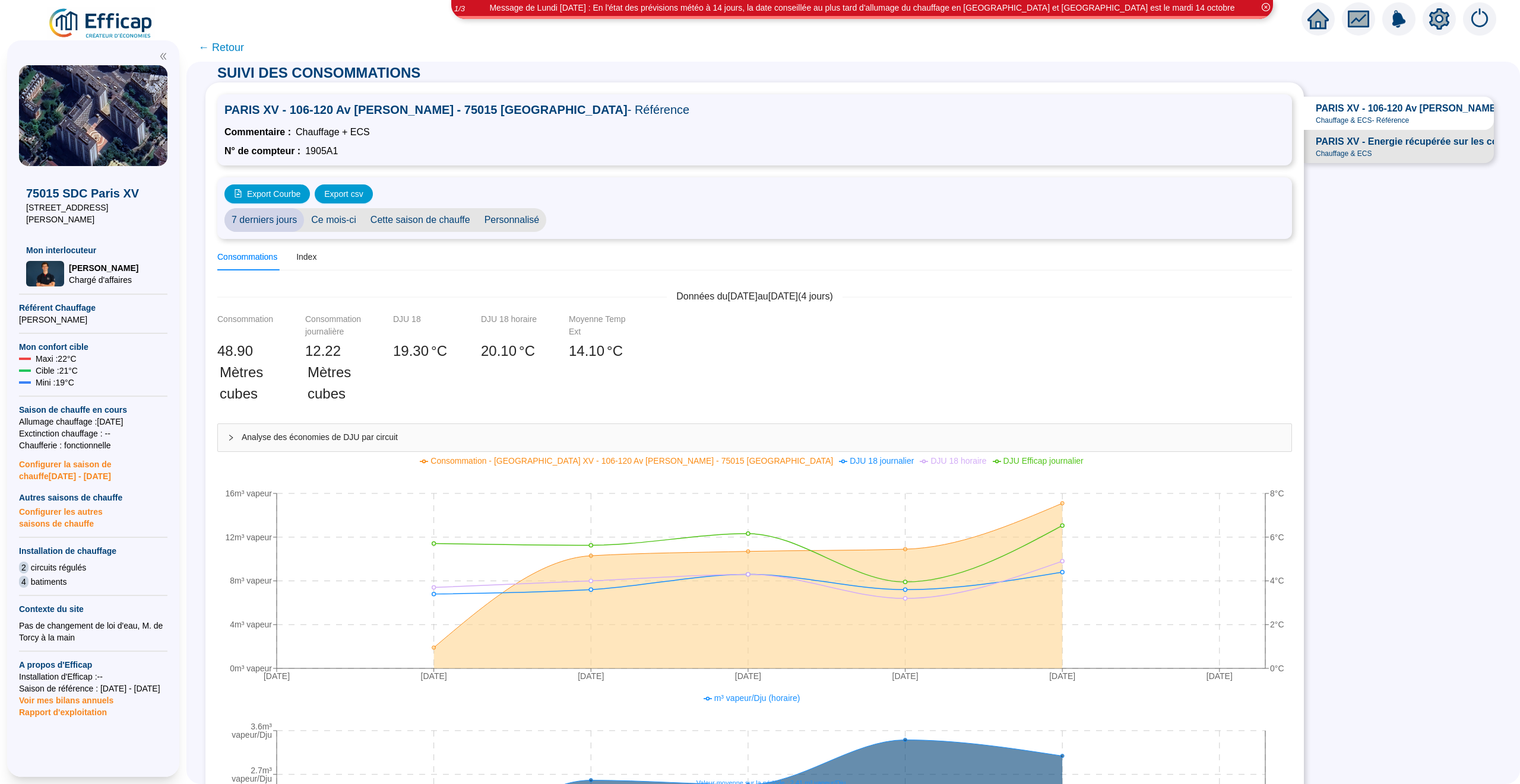
click at [232, 438] on icon "collapsed" at bounding box center [231, 438] width 4 height 6
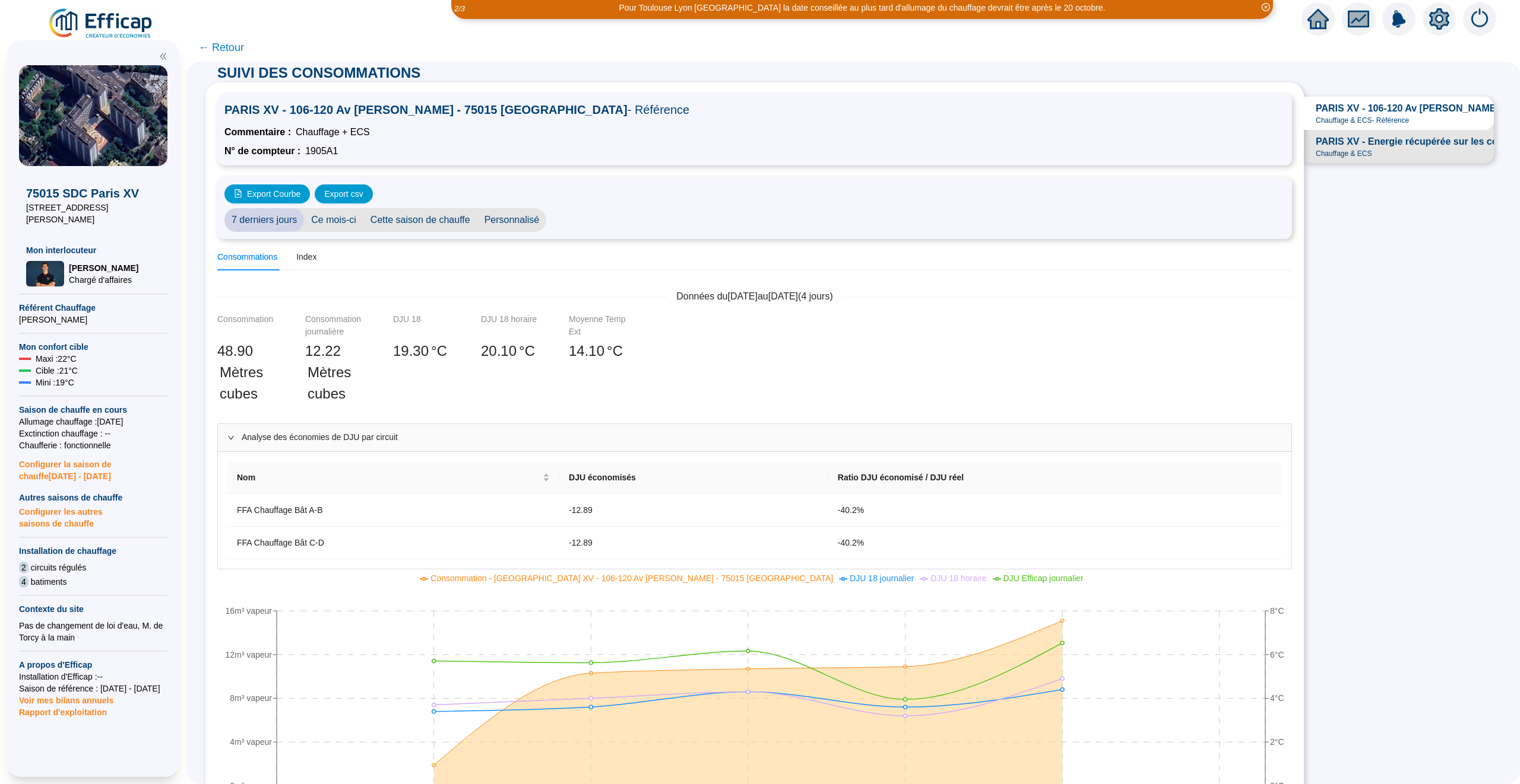
click at [232, 438] on icon "expanded" at bounding box center [231, 438] width 6 height 4
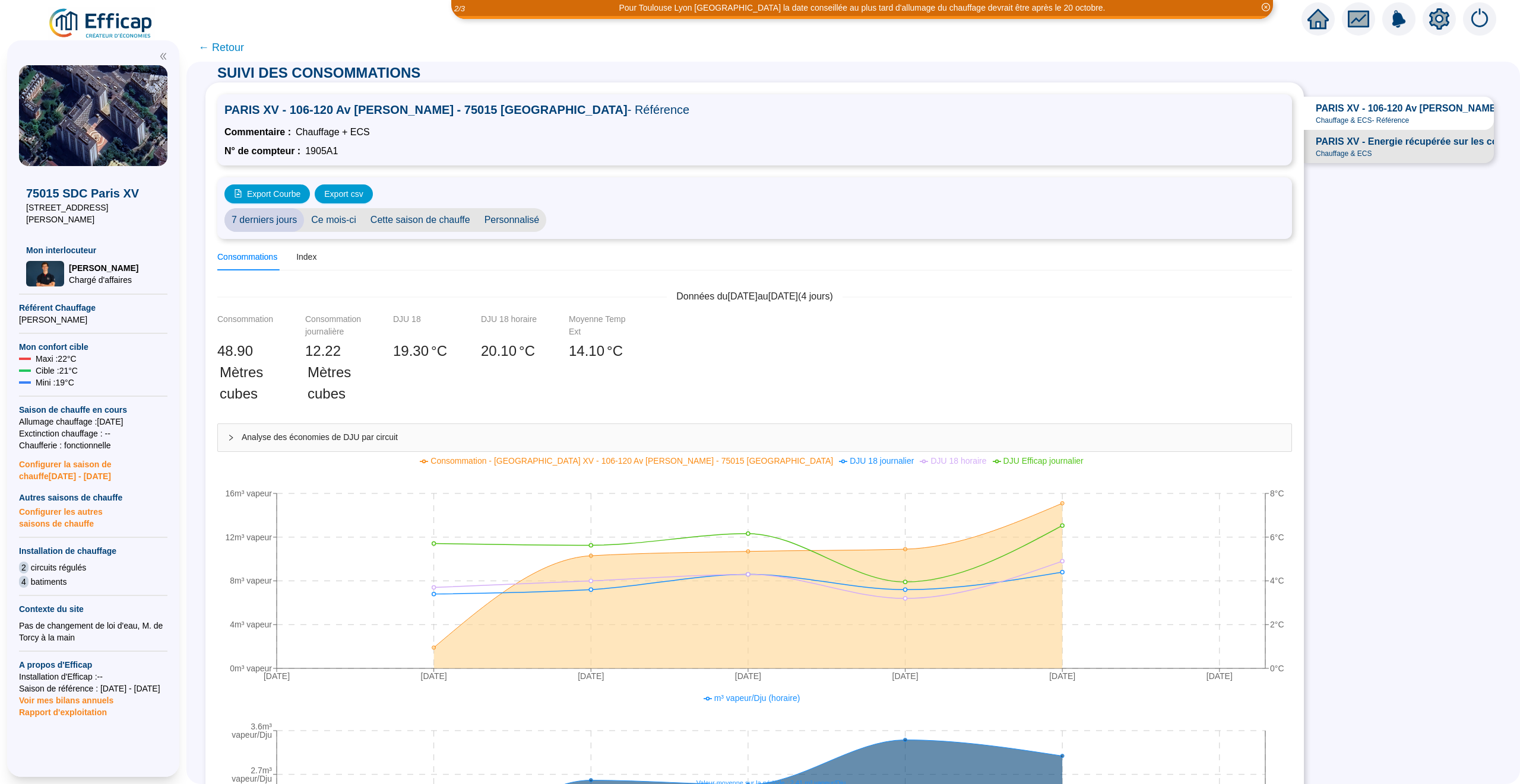
click at [499, 218] on span "Personnalisé" at bounding box center [512, 220] width 69 height 23
click at [584, 214] on input "[DATE]" at bounding box center [586, 220] width 64 height 13
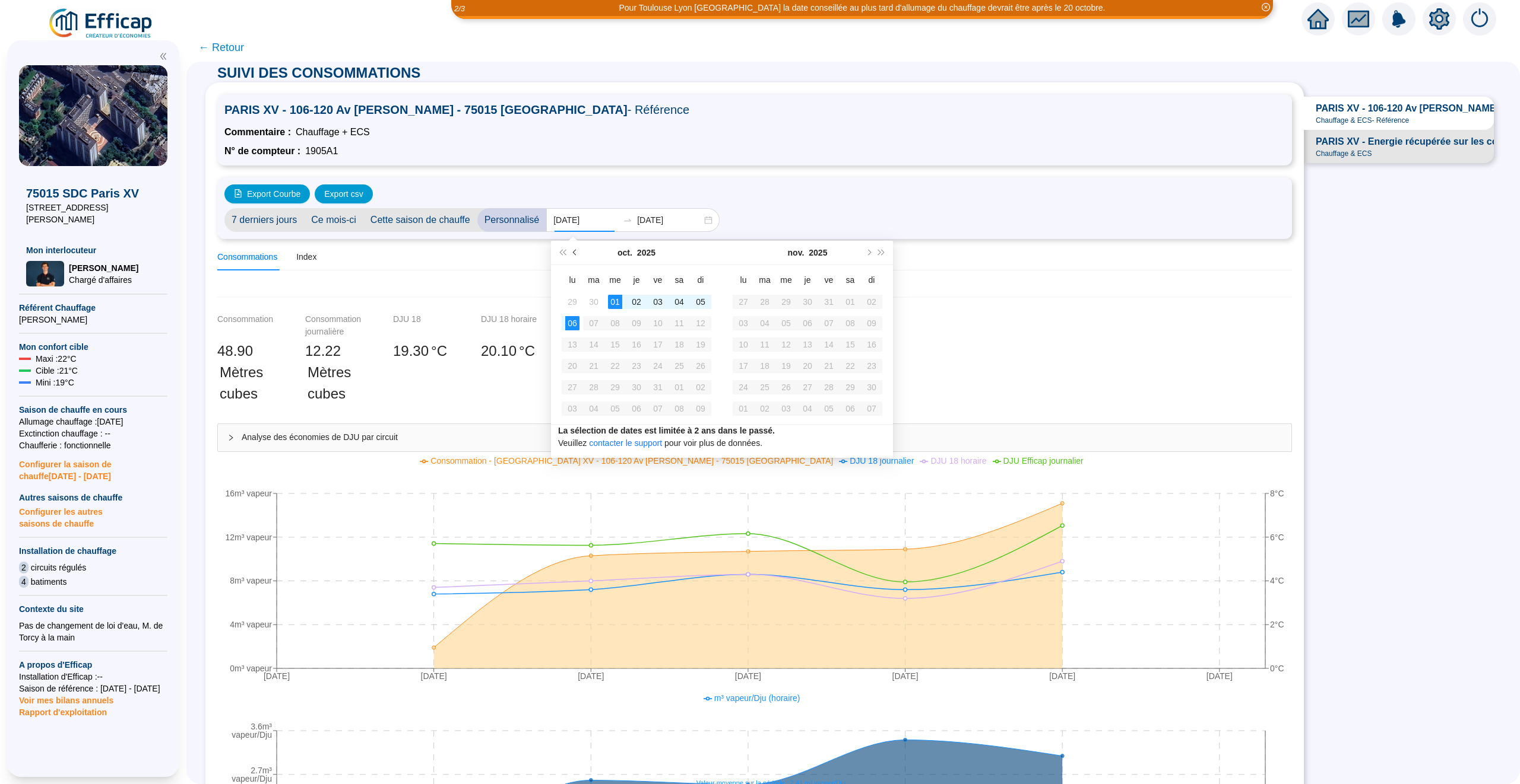
click at [579, 254] on button "Mois précédent (PageUp)" at bounding box center [575, 252] width 13 height 23
type input "[DATE]"
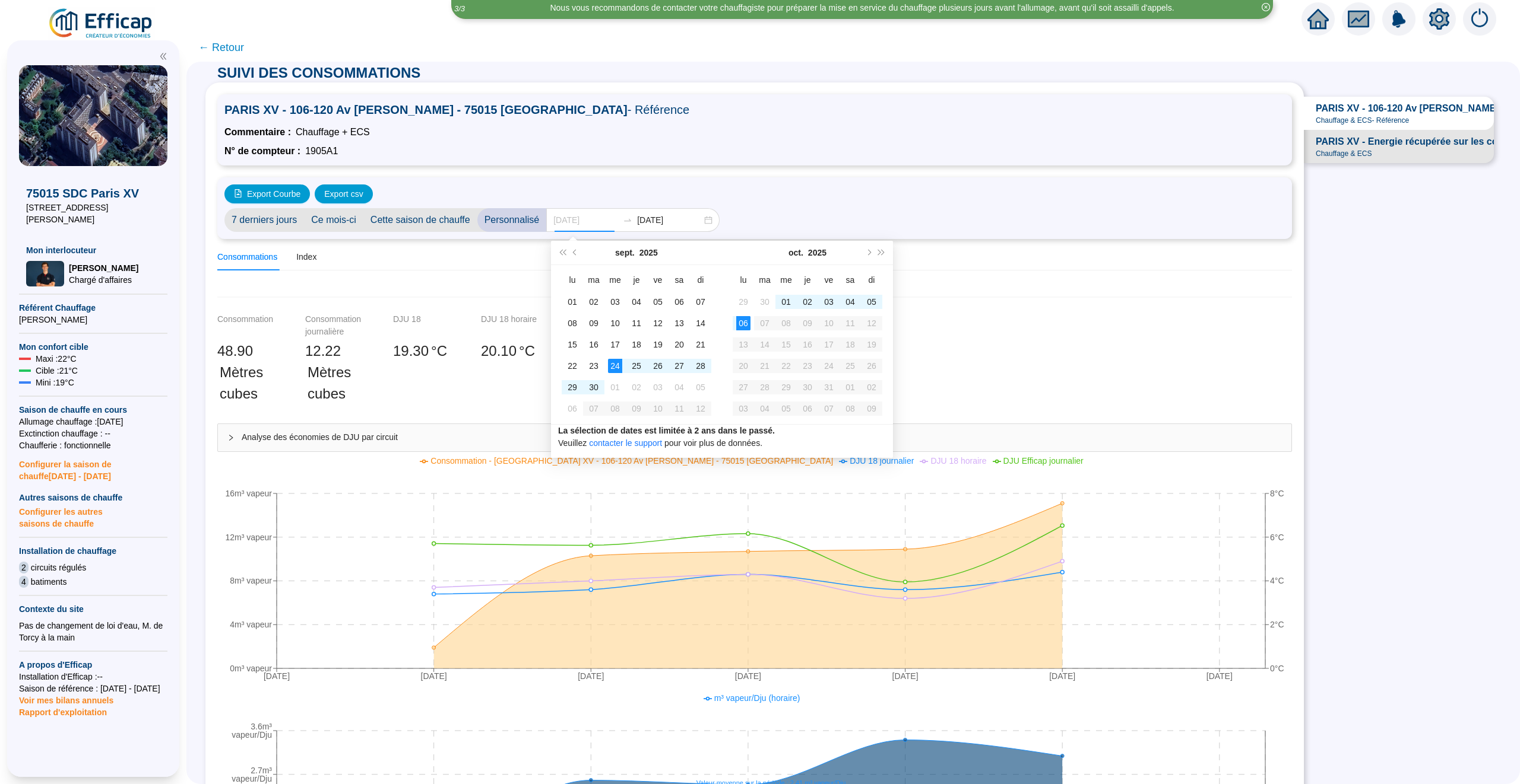
click at [613, 362] on div "24" at bounding box center [615, 366] width 15 height 15
type input "[DATE]"
click at [860, 303] on td "05" at bounding box center [871, 302] width 21 height 21
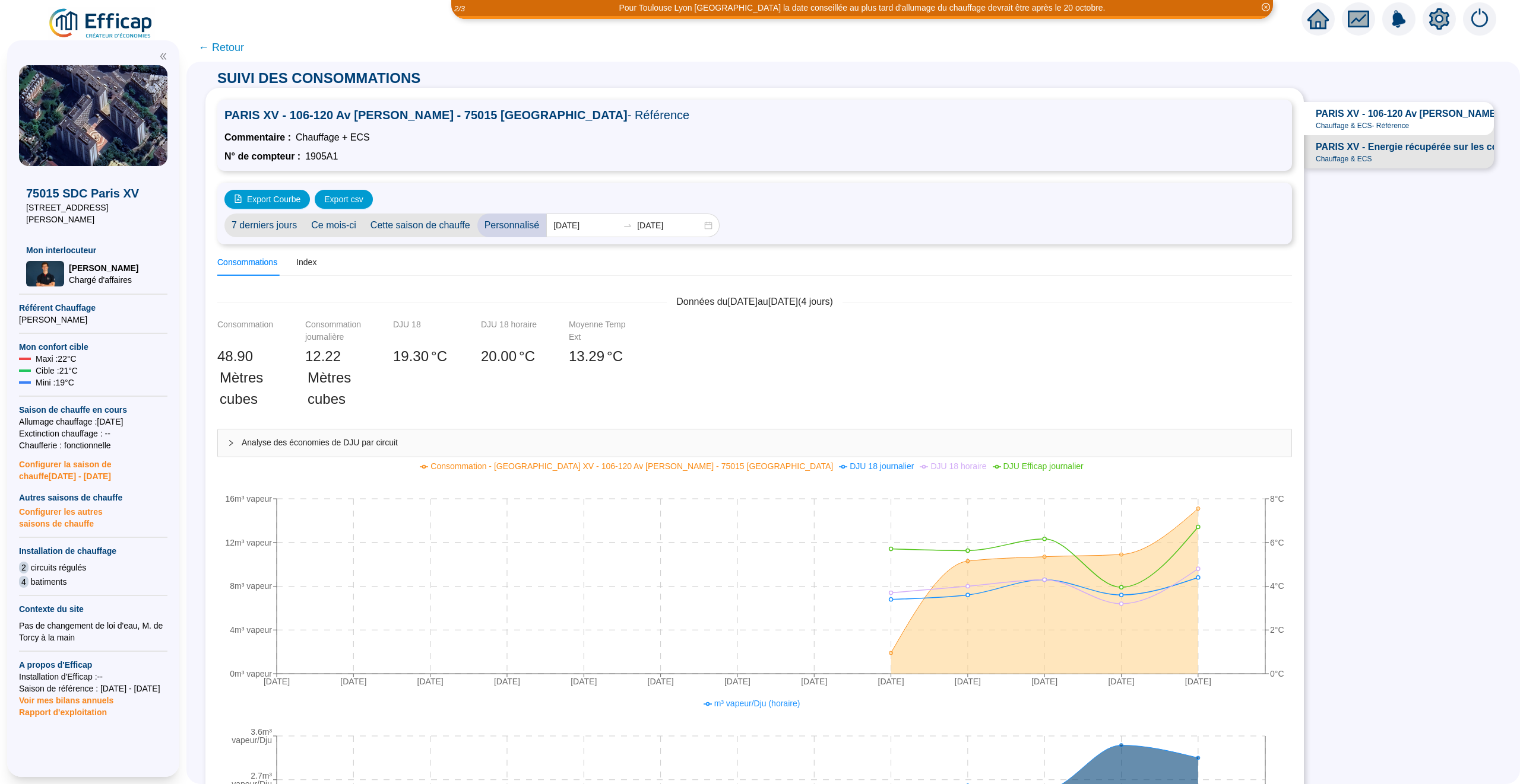
scroll to position [4, 0]
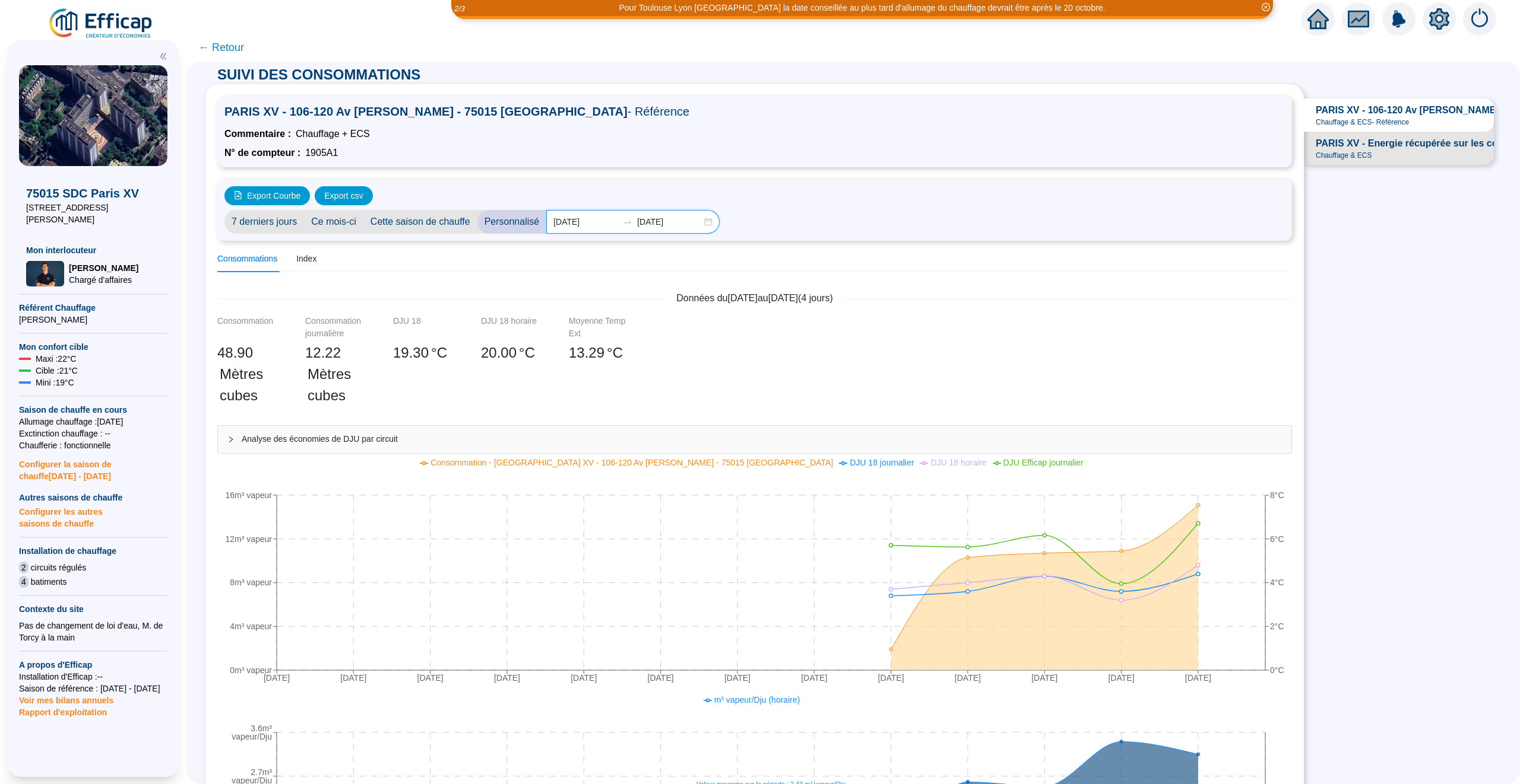
click at [603, 226] on input "[DATE]" at bounding box center [586, 222] width 64 height 13
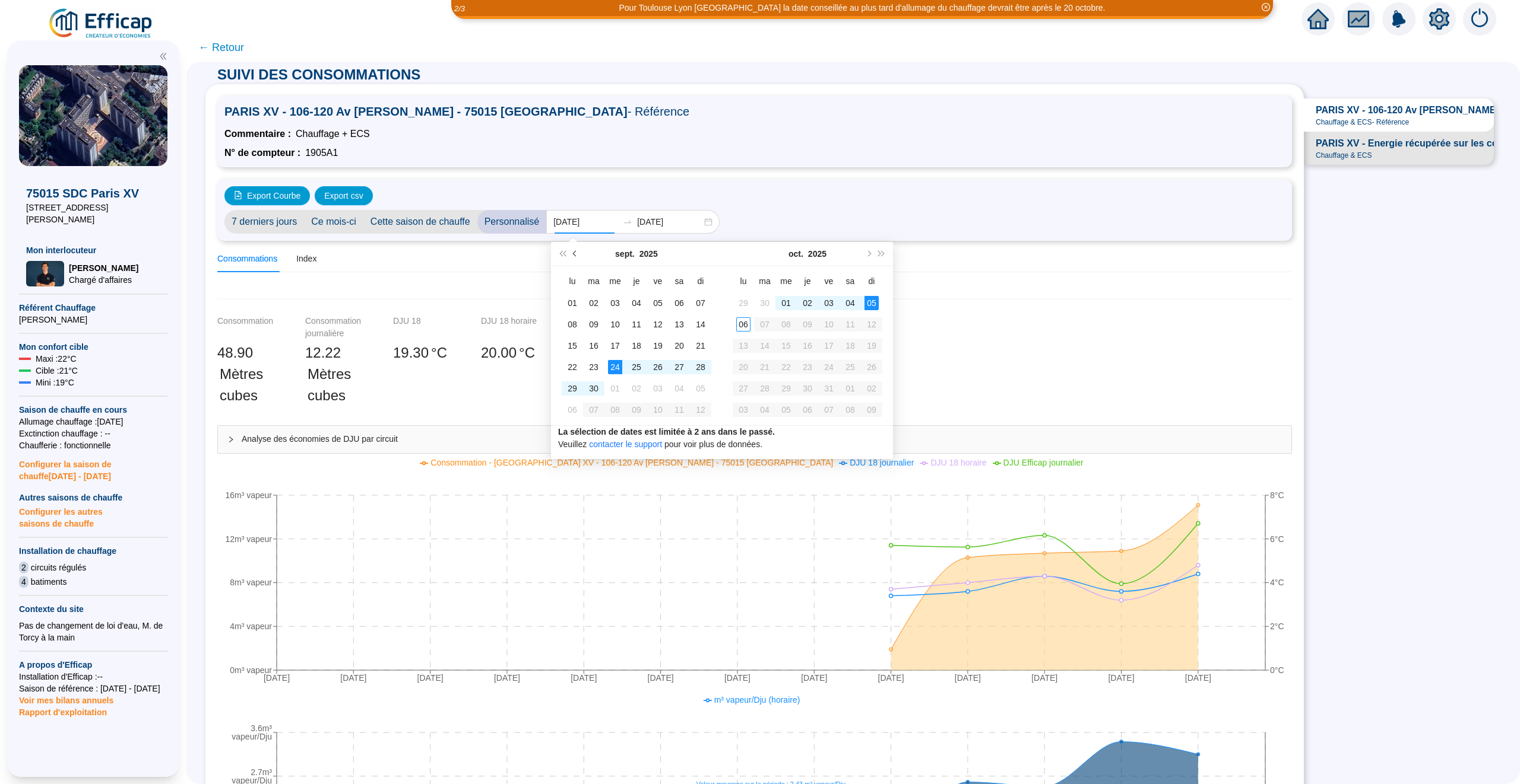
click at [572, 249] on button "Mois précédent (PageUp)" at bounding box center [575, 254] width 13 height 23
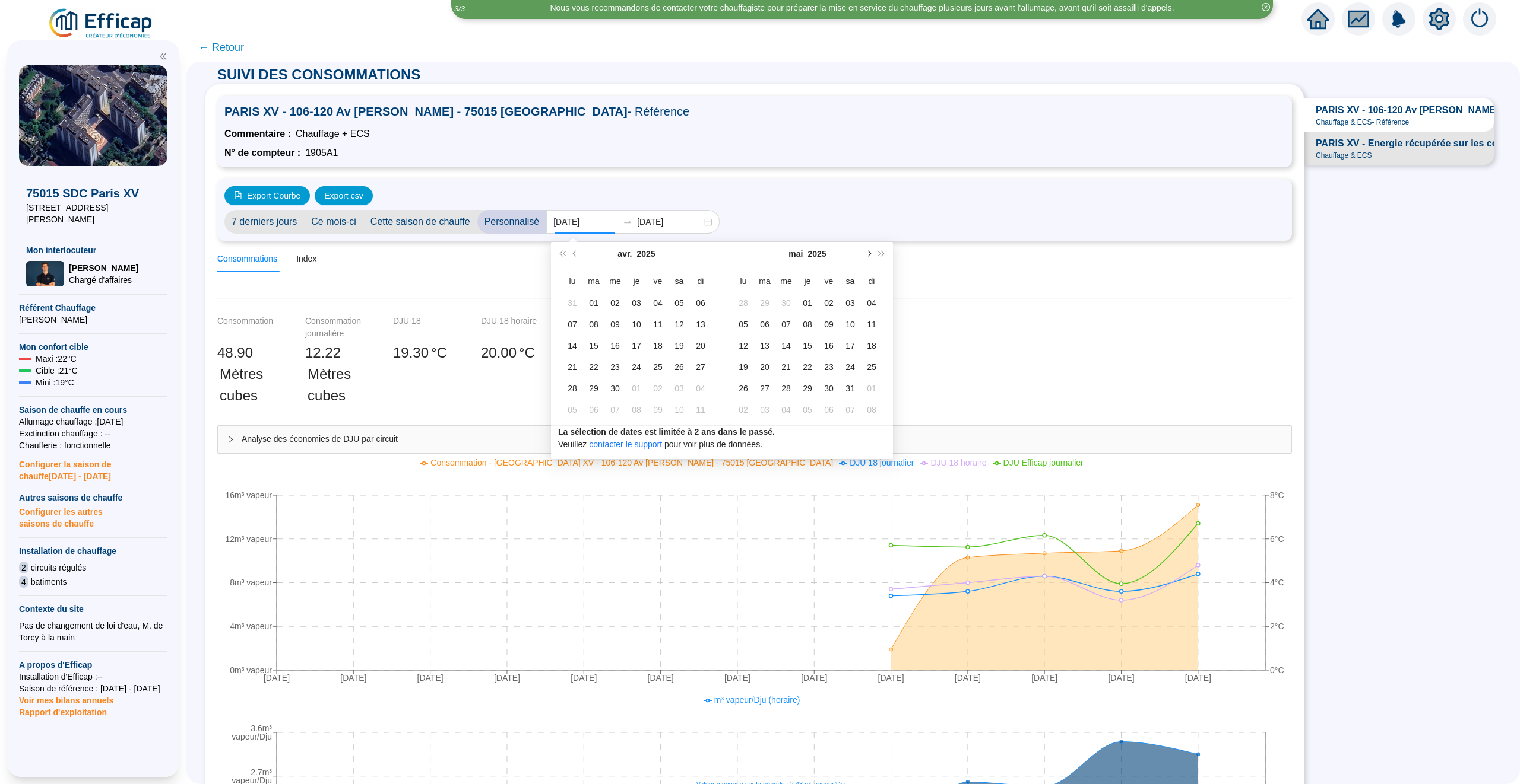
click at [871, 253] on span "Mois suivant (PageDown)" at bounding box center [868, 254] width 6 height 6
type input "[DATE]"
click at [824, 300] on div "01" at bounding box center [828, 303] width 15 height 15
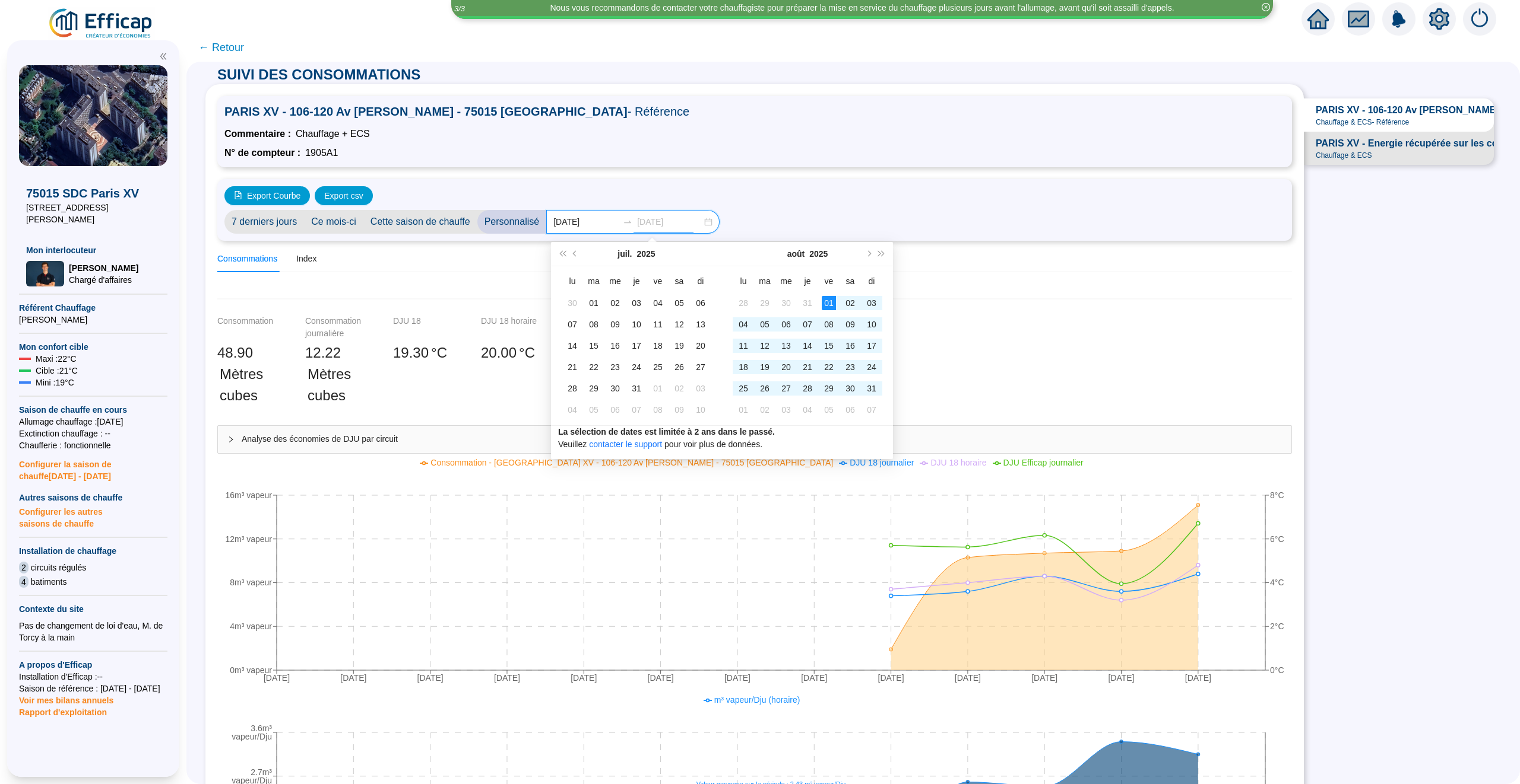
type input "[DATE]"
click at [589, 221] on input "[DATE]" at bounding box center [586, 222] width 64 height 13
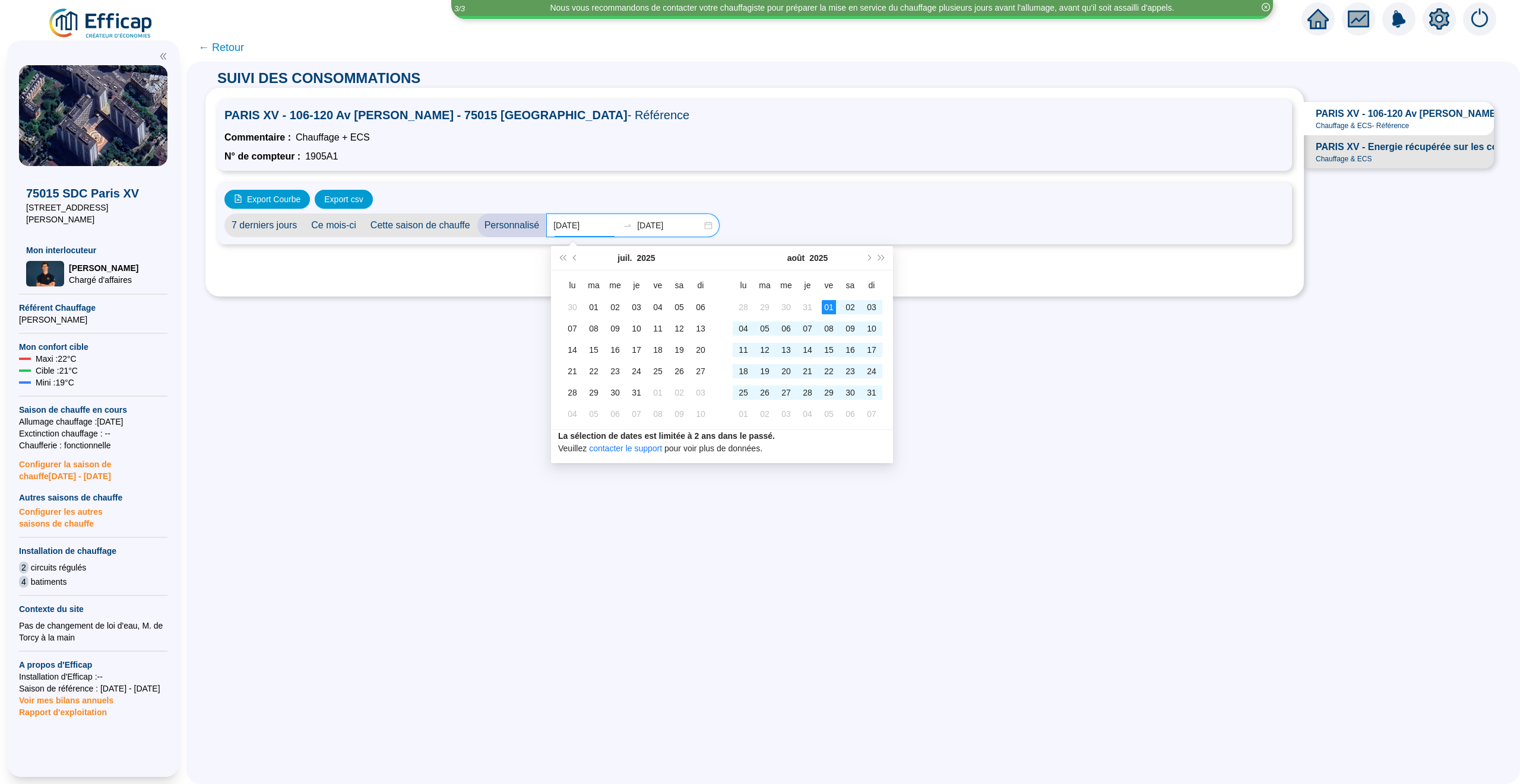
click at [680, 219] on input "[DATE]" at bounding box center [669, 225] width 64 height 13
click at [868, 255] on span "Mois suivant (PageDown)" at bounding box center [868, 258] width 6 height 6
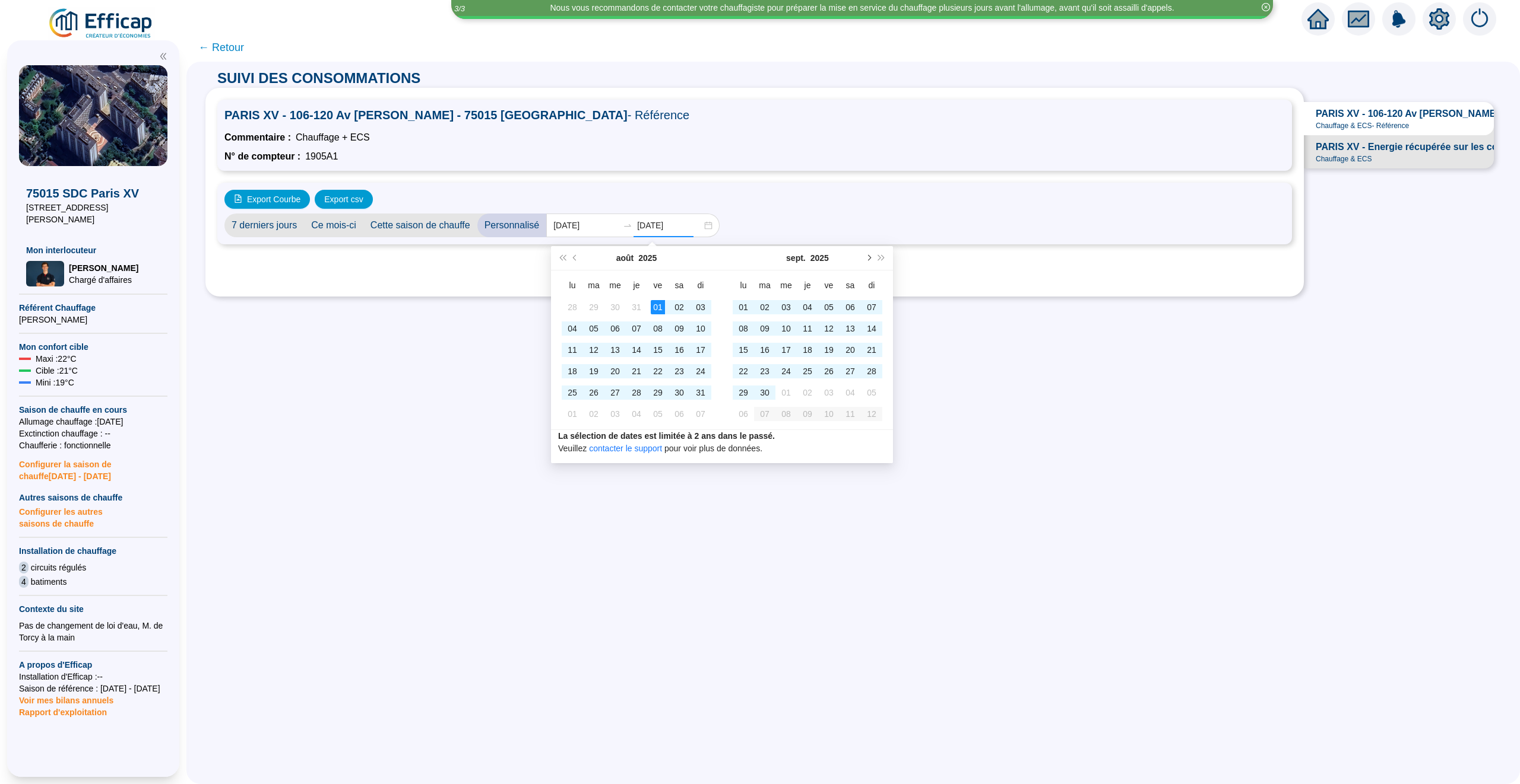
click at [868, 255] on span "Mois suivant (PageDown)" at bounding box center [868, 258] width 6 height 6
click at [867, 303] on div "05" at bounding box center [871, 307] width 15 height 15
